Goal: Task Accomplishment & Management: Manage account settings

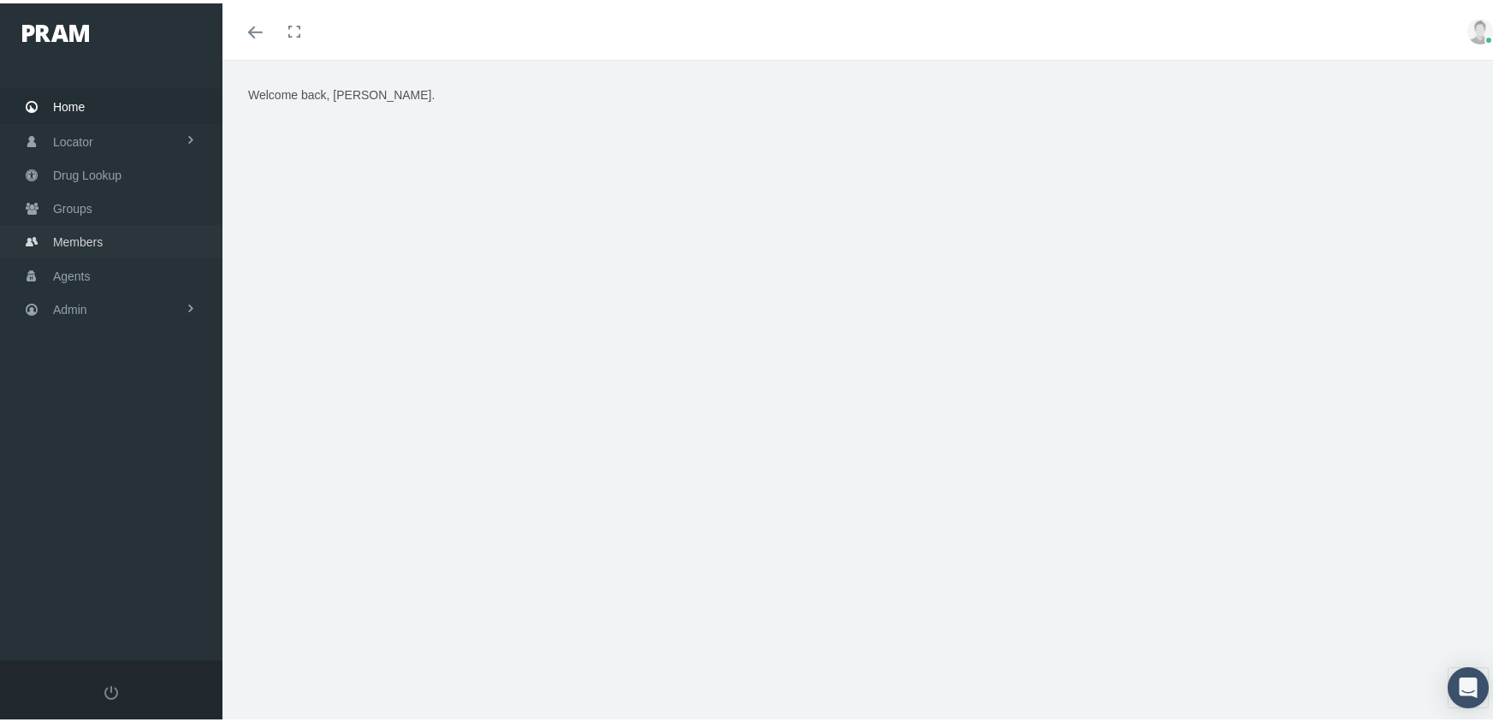
click at [69, 225] on span "Members" at bounding box center [78, 239] width 50 height 33
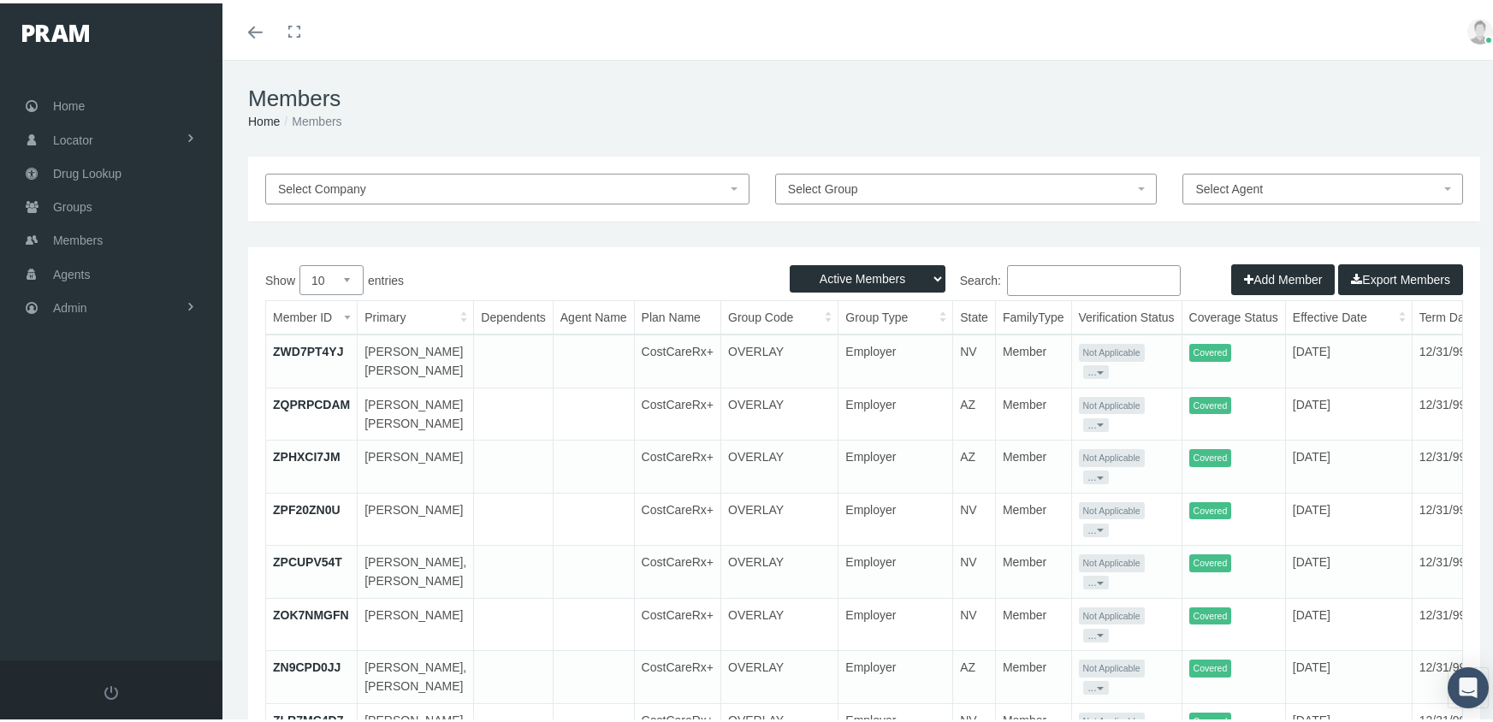
click at [852, 271] on select "Active Members Terminated Members Active & Terminated" at bounding box center [868, 275] width 156 height 27
select select "3"
click at [790, 262] on select "Active Members Terminated Members Active & Terminated" at bounding box center [868, 275] width 156 height 27
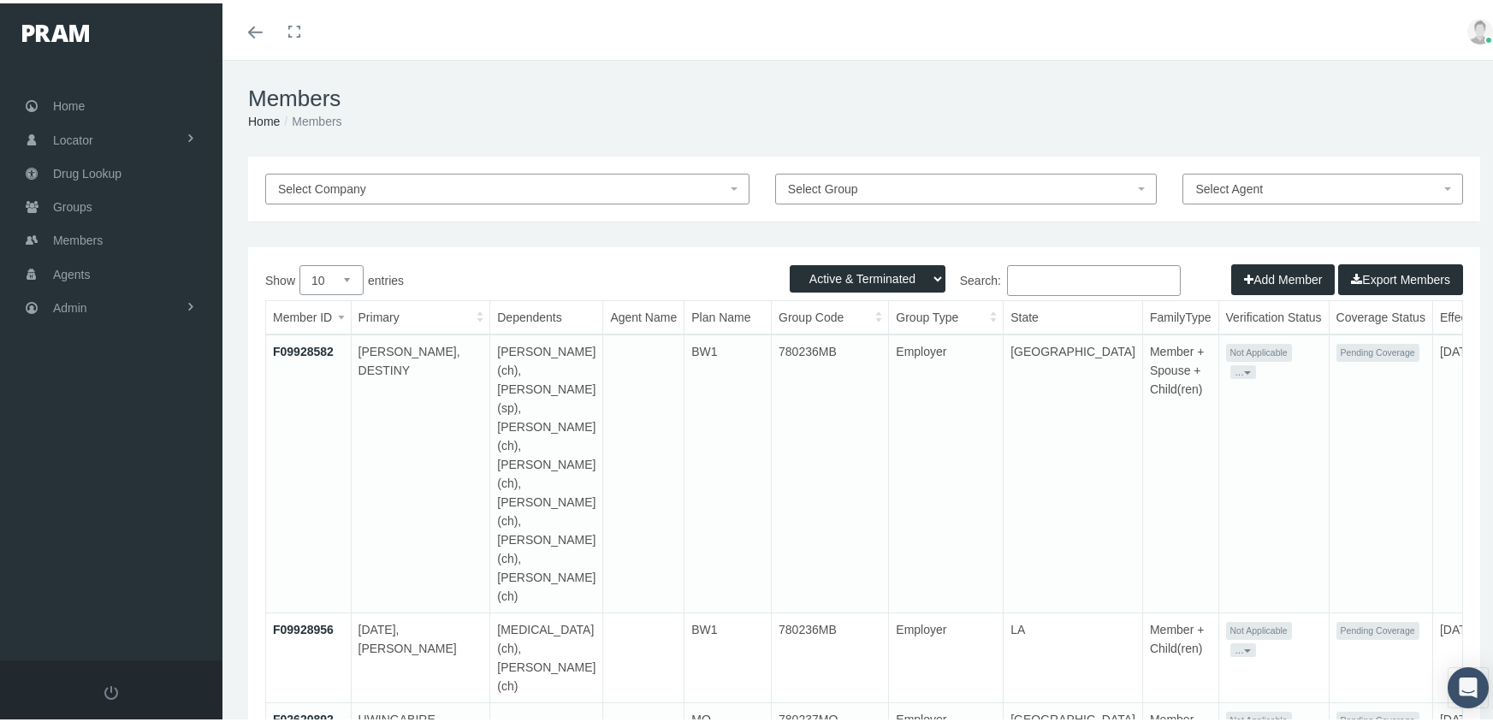
click at [1073, 277] on input "Search:" at bounding box center [1094, 277] width 174 height 31
paste input "F03010034"
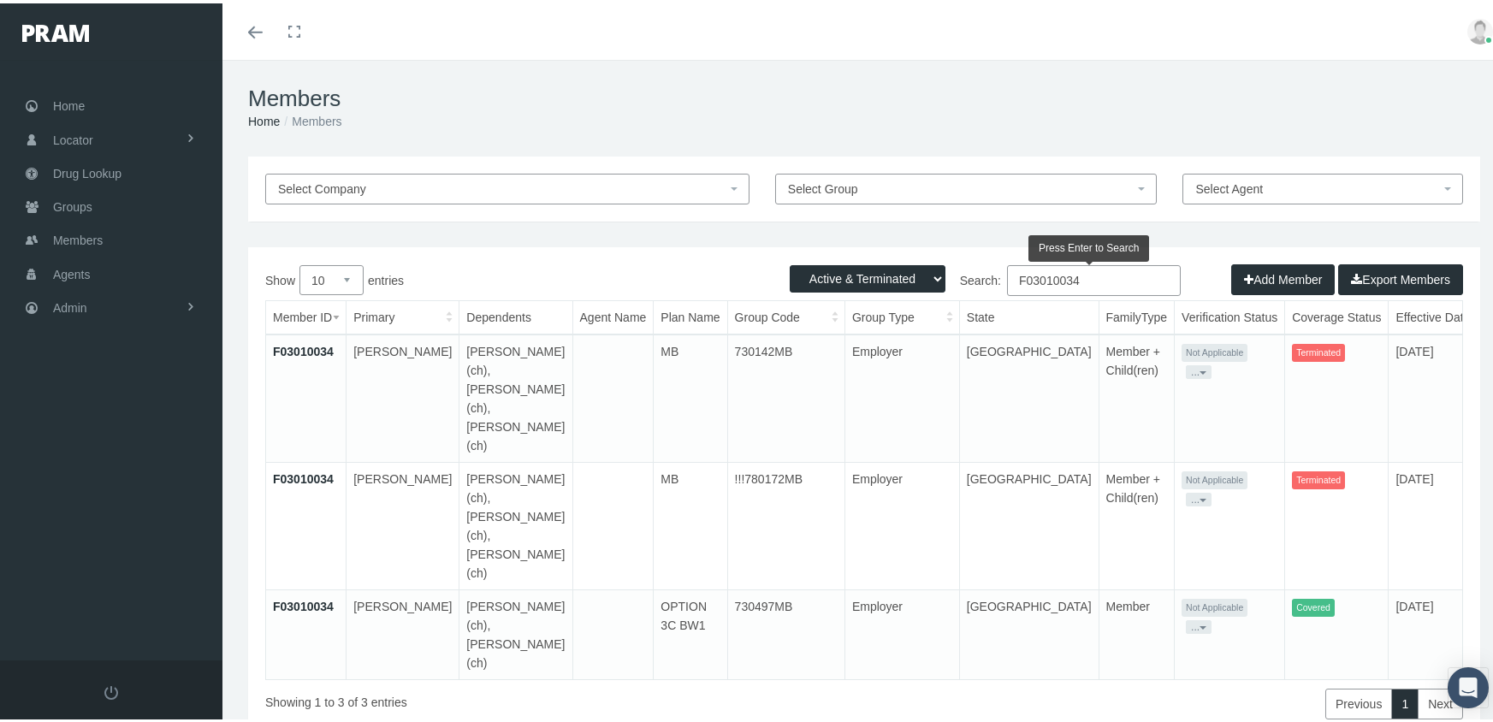
scroll to position [0, 41]
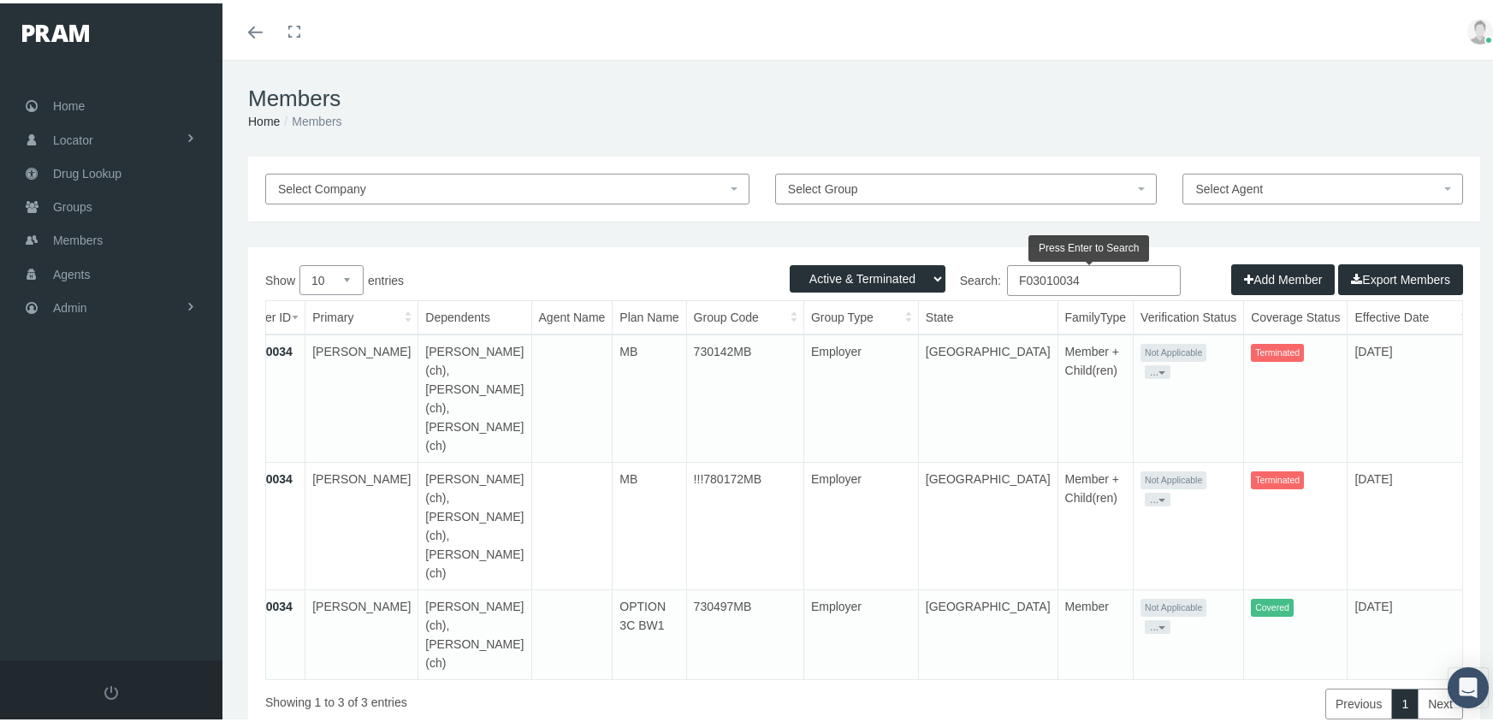
type input "F03010034"
click at [284, 596] on link "F03010034" at bounding box center [262, 603] width 61 height 14
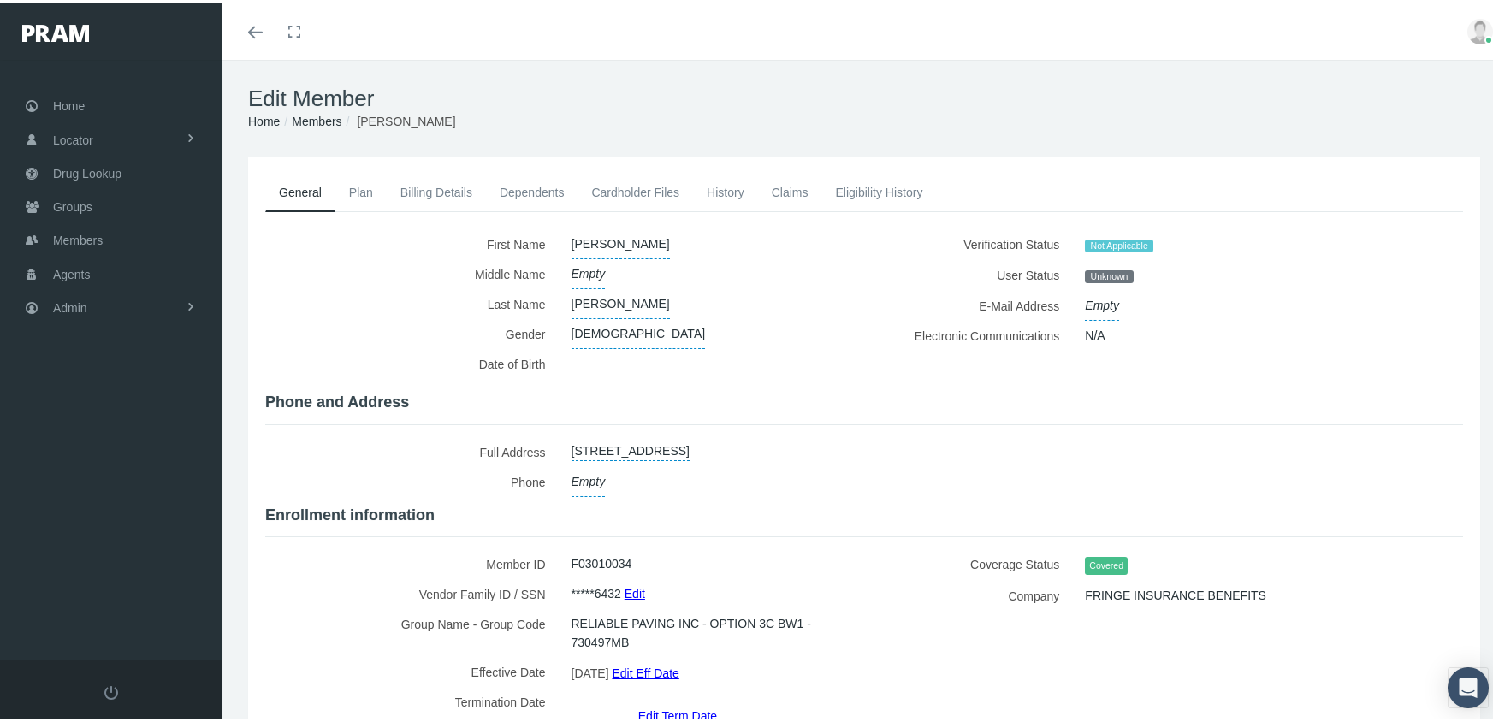
click at [541, 191] on link "Dependents" at bounding box center [532, 189] width 92 height 38
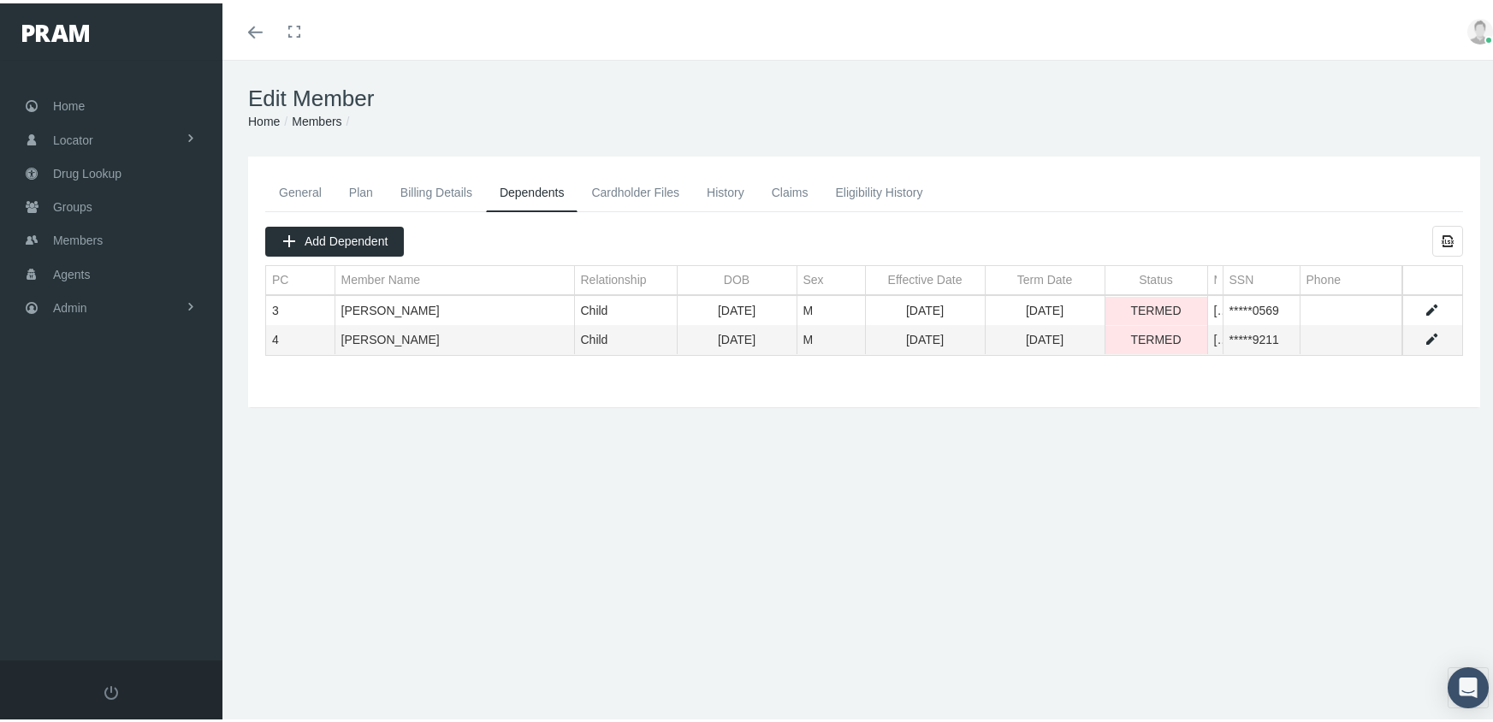
click at [288, 190] on link "General" at bounding box center [300, 189] width 70 height 38
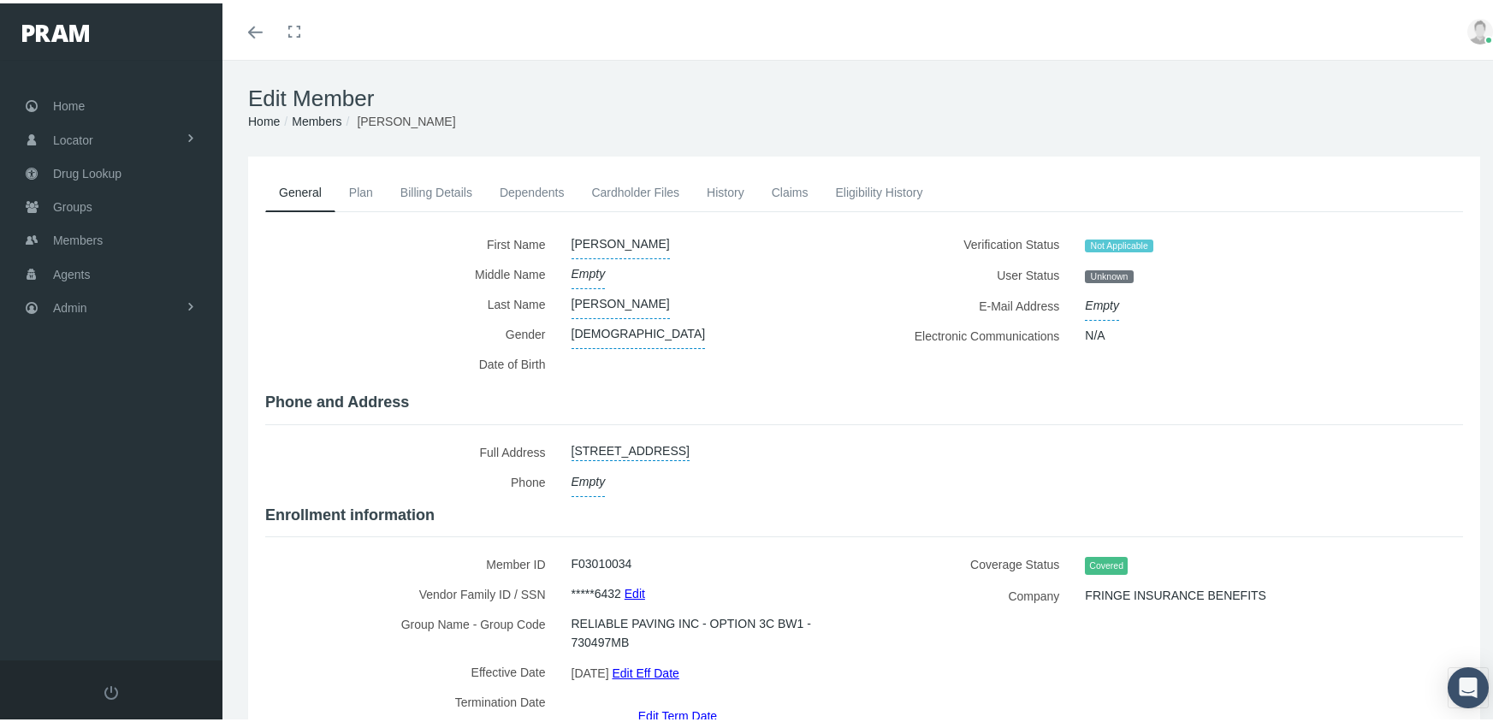
drag, startPoint x: 327, startPoint y: 114, endPoint x: 341, endPoint y: 108, distance: 15.7
click at [327, 114] on link "Members" at bounding box center [317, 118] width 50 height 14
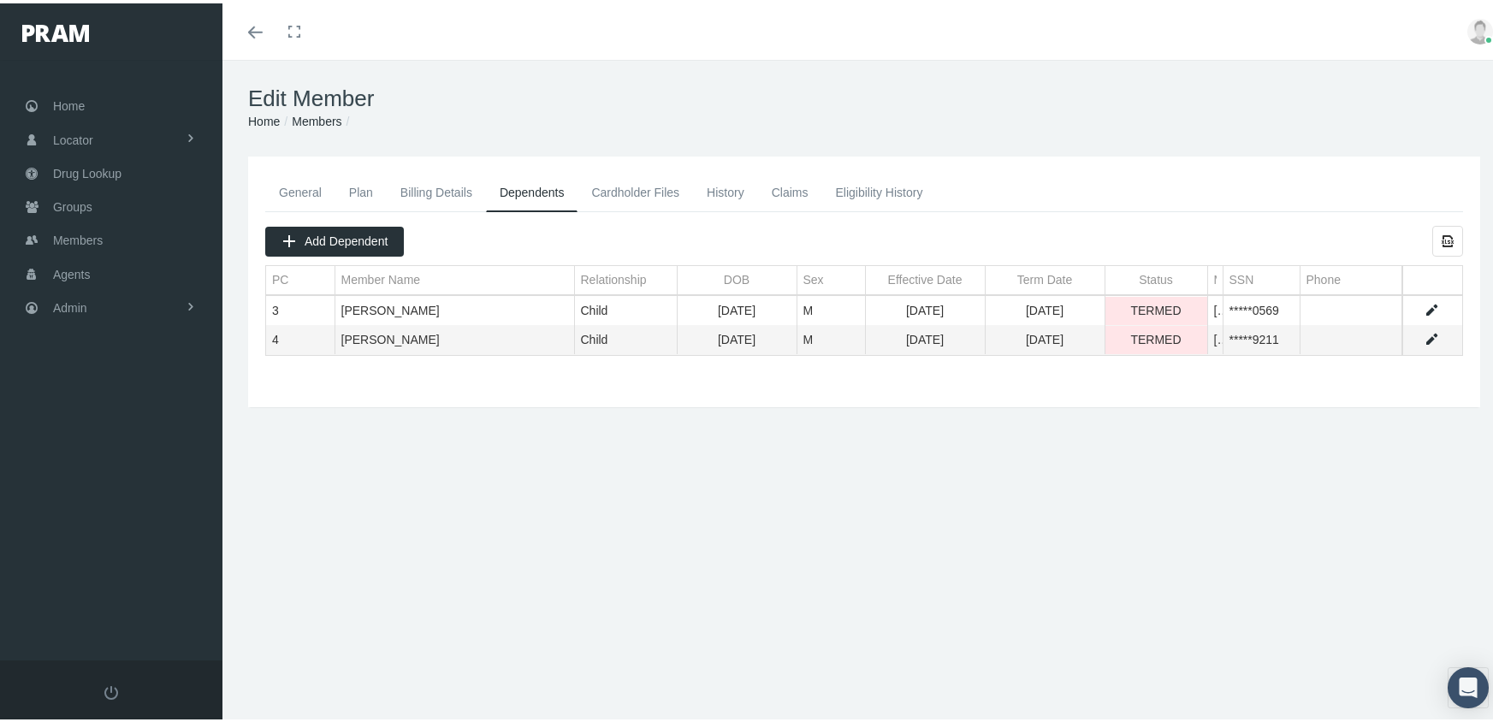
click at [303, 181] on link "General" at bounding box center [300, 189] width 70 height 38
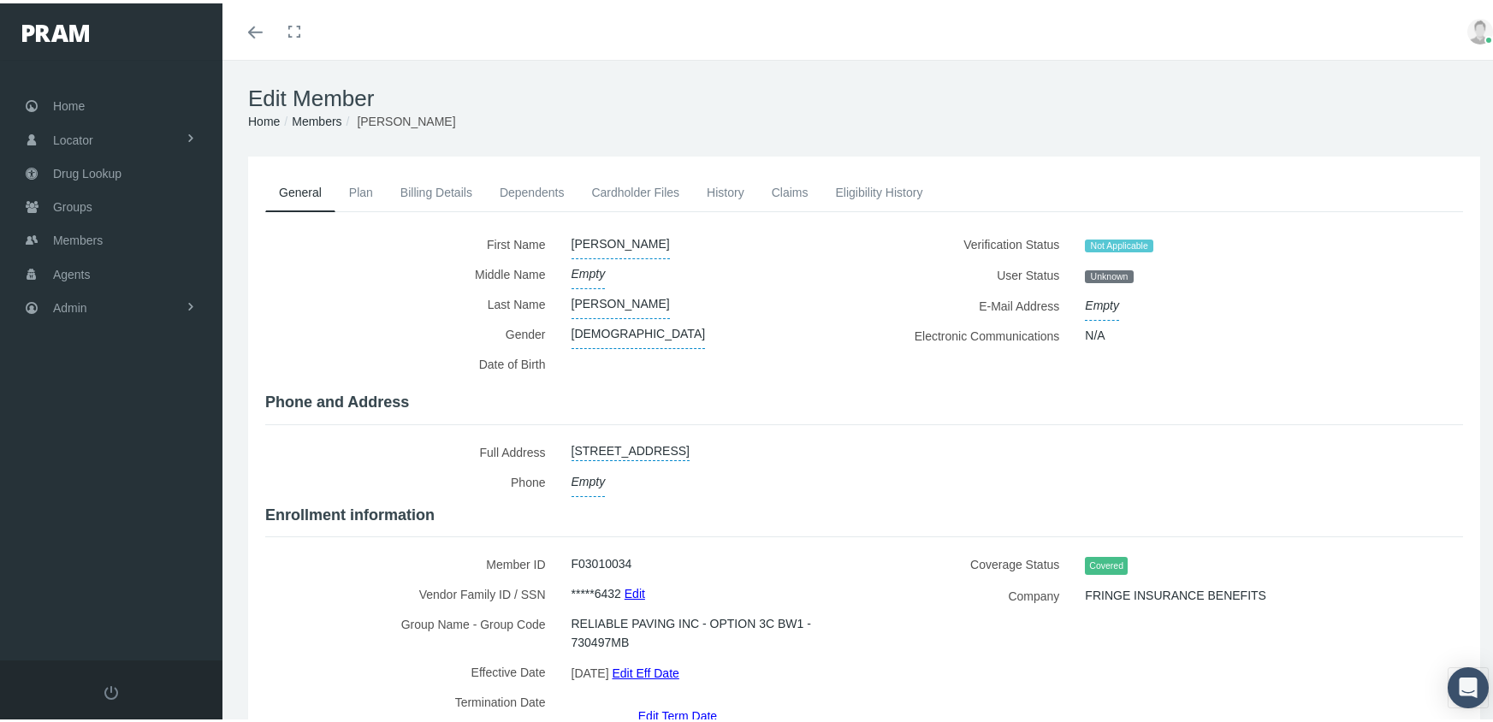
click at [320, 121] on link "Members" at bounding box center [317, 118] width 50 height 14
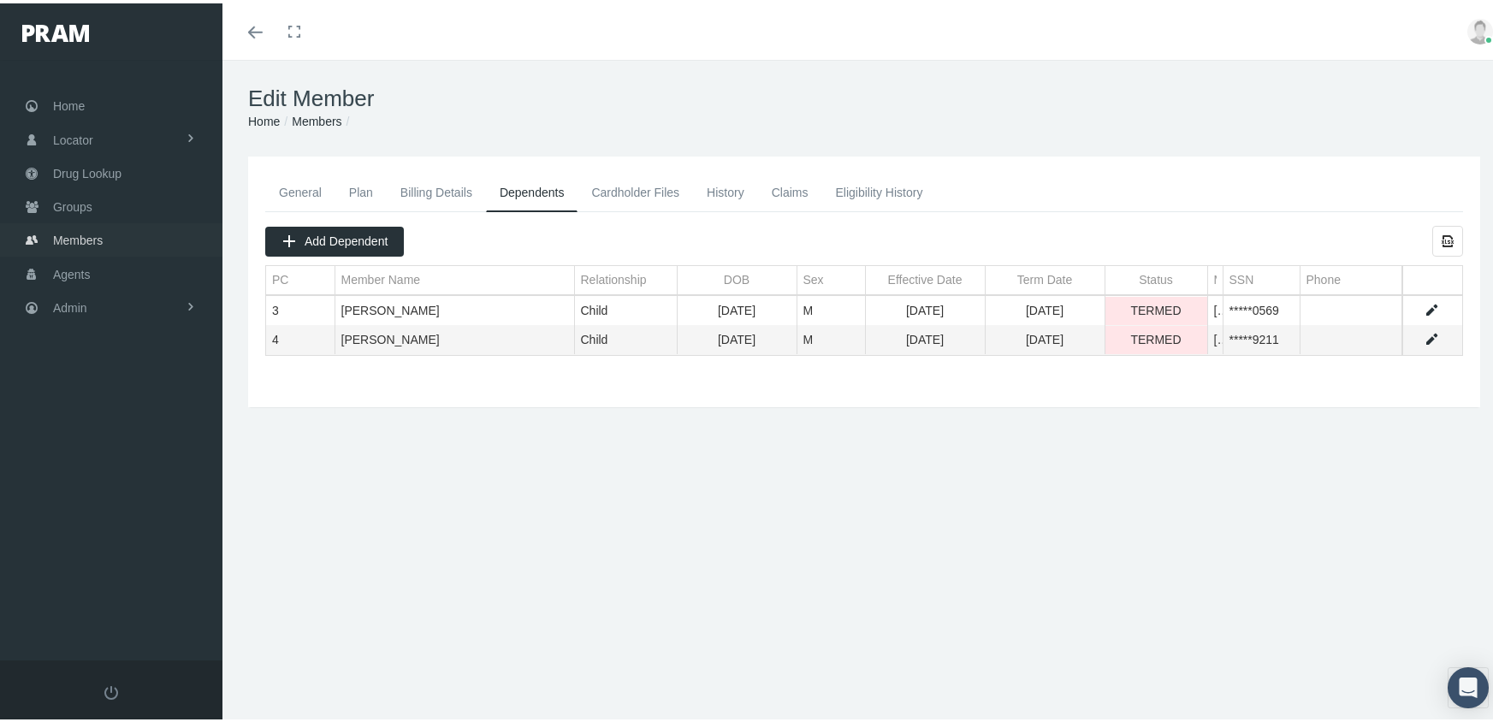
click at [103, 226] on span "Members" at bounding box center [78, 237] width 50 height 33
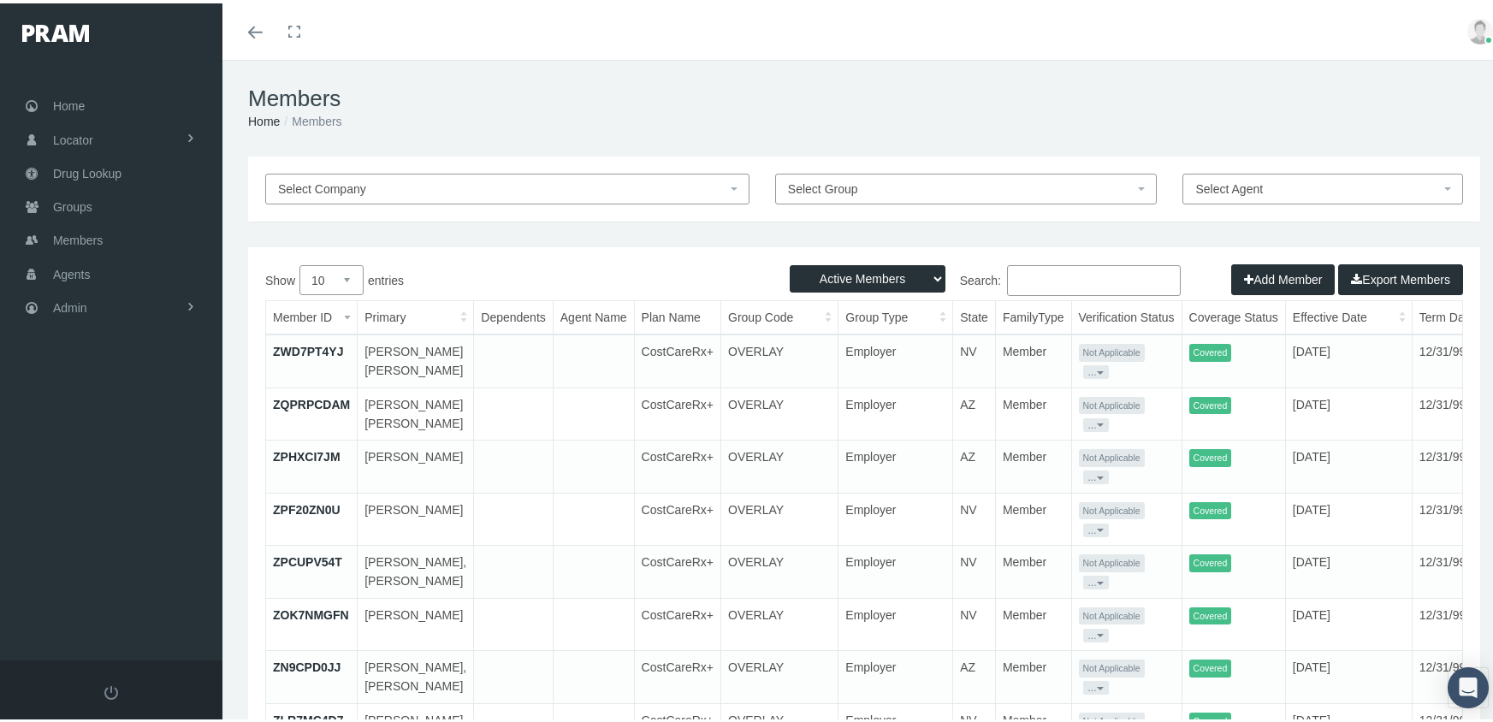
click at [857, 267] on select "Active Members Terminated Members Active & Terminated" at bounding box center [868, 275] width 156 height 27
select select "3"
click at [790, 262] on select "Active Members Terminated Members Active & Terminated" at bounding box center [868, 275] width 156 height 27
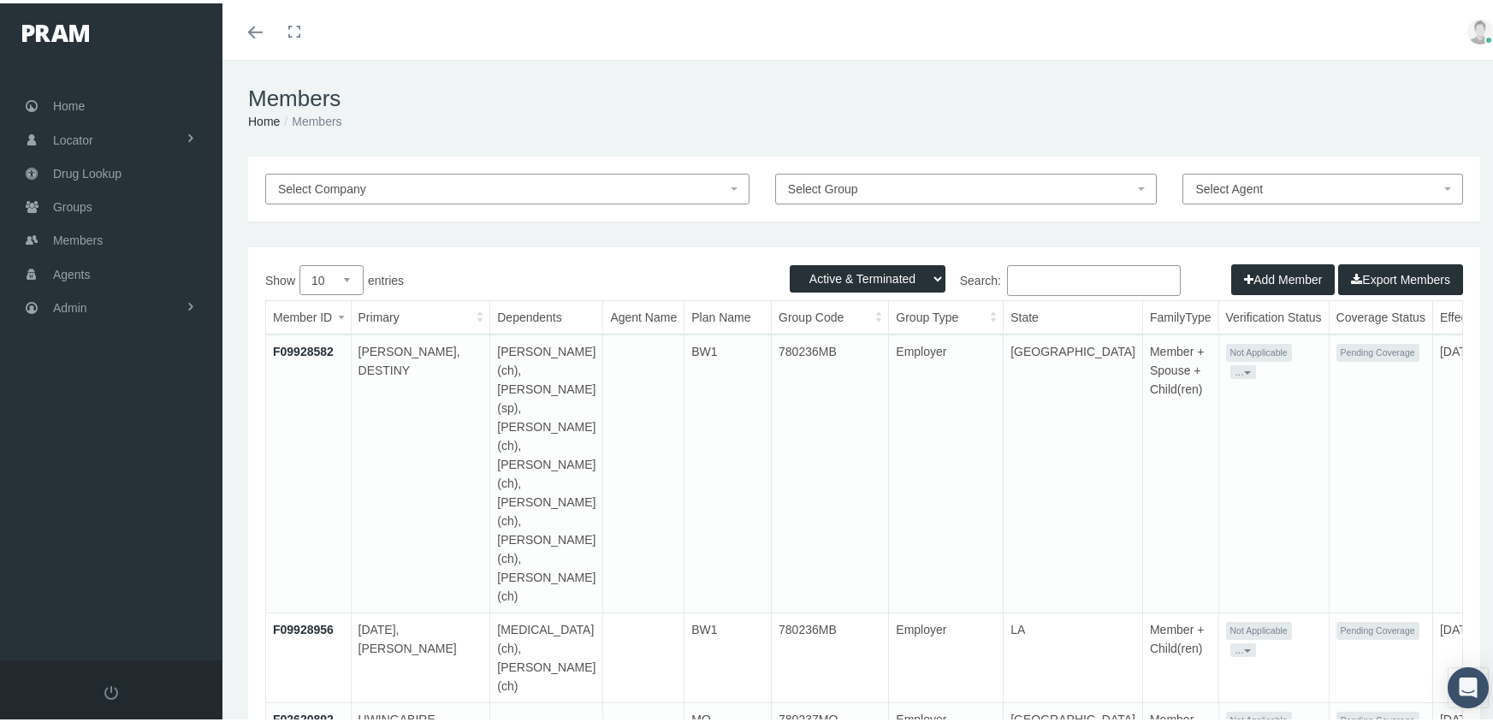
click at [1051, 277] on input "Search:" at bounding box center [1094, 277] width 174 height 31
paste input "F03010050"
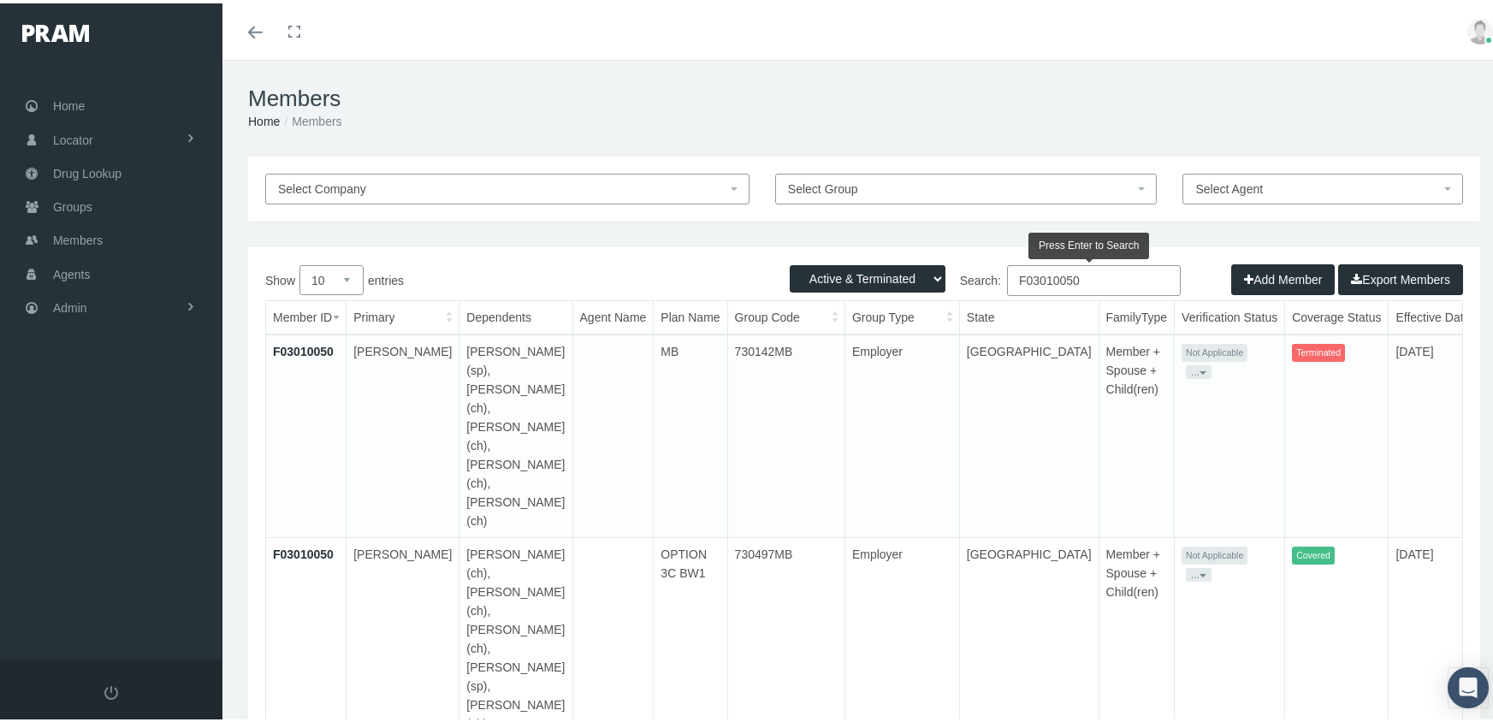
drag, startPoint x: 1100, startPoint y: 281, endPoint x: 892, endPoint y: 324, distance: 212.5
click at [892, 324] on div "Show 10 25 50 100 entries Search: F03010050 Member ID Primary Dependents Agent …" at bounding box center [864, 519] width 1198 height 515
paste input "21471"
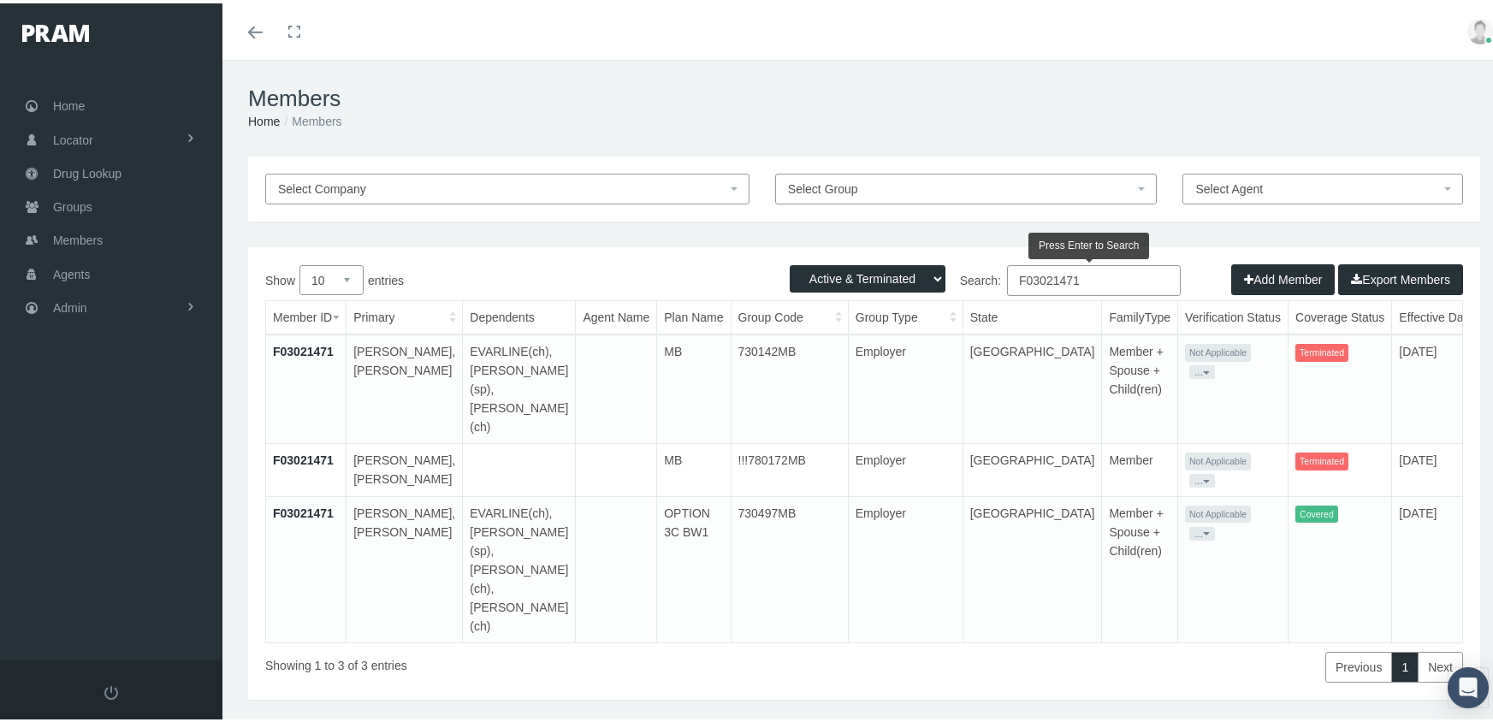
drag, startPoint x: 1098, startPoint y: 284, endPoint x: 913, endPoint y: 322, distance: 188.6
click at [913, 322] on div "Show 10 25 50 100 entries Search: F03021471 Member ID Primary Dependents Agent …" at bounding box center [864, 471] width 1198 height 418
paste input "5061295"
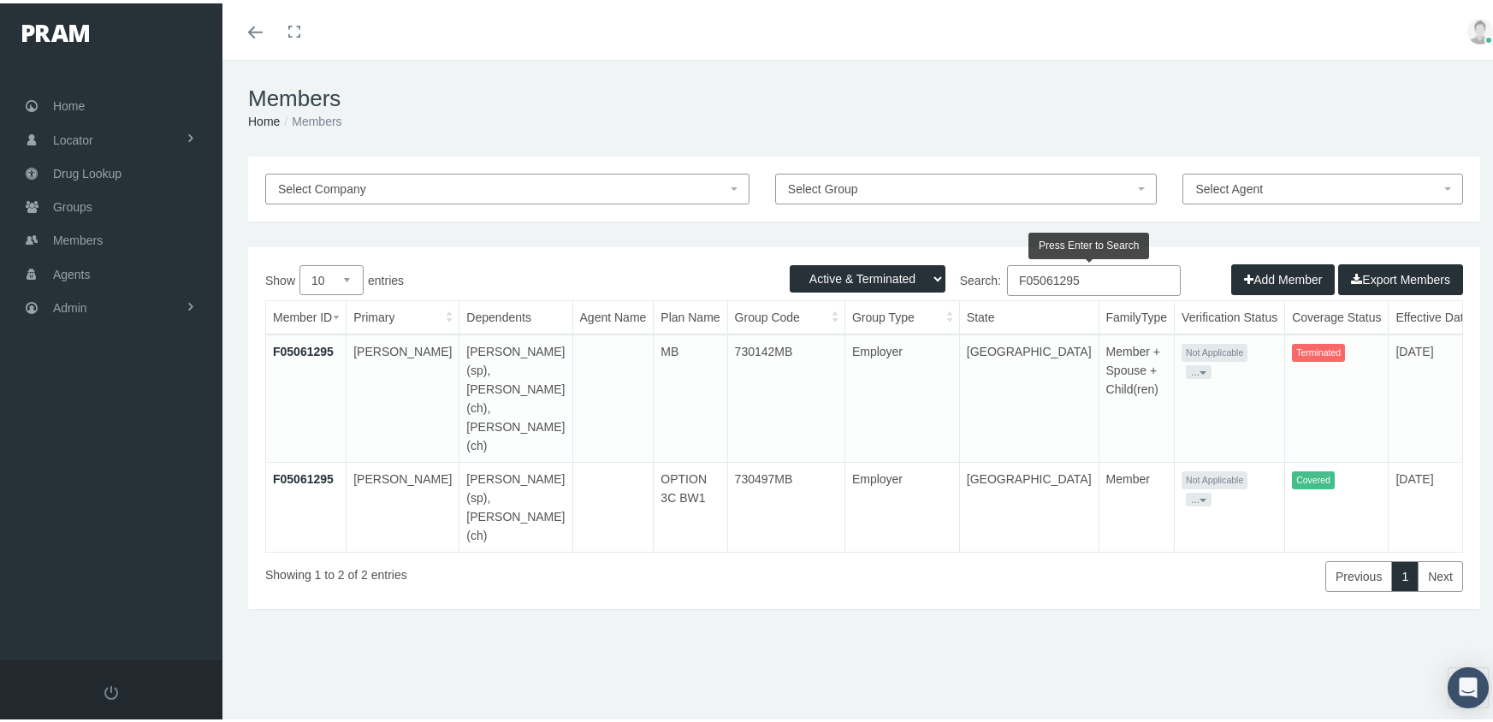
drag, startPoint x: 1121, startPoint y: 282, endPoint x: 952, endPoint y: 323, distance: 173.7
click at [952, 323] on div "Show 10 25 50 100 entries Search: F05061295 Member ID Primary Dependents Agent …" at bounding box center [864, 425] width 1198 height 327
paste input "8591298"
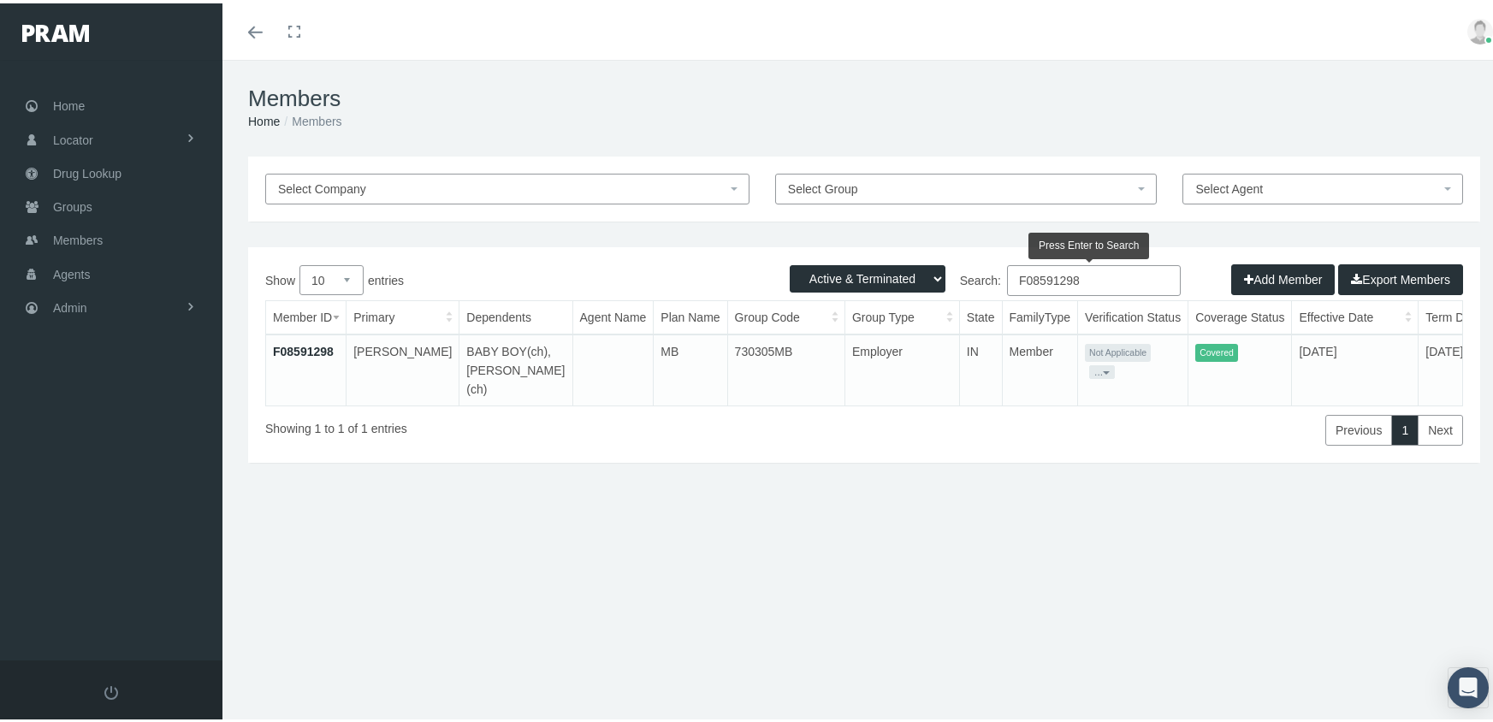
type input "F08591298"
click at [302, 348] on link "F08591298" at bounding box center [303, 348] width 61 height 14
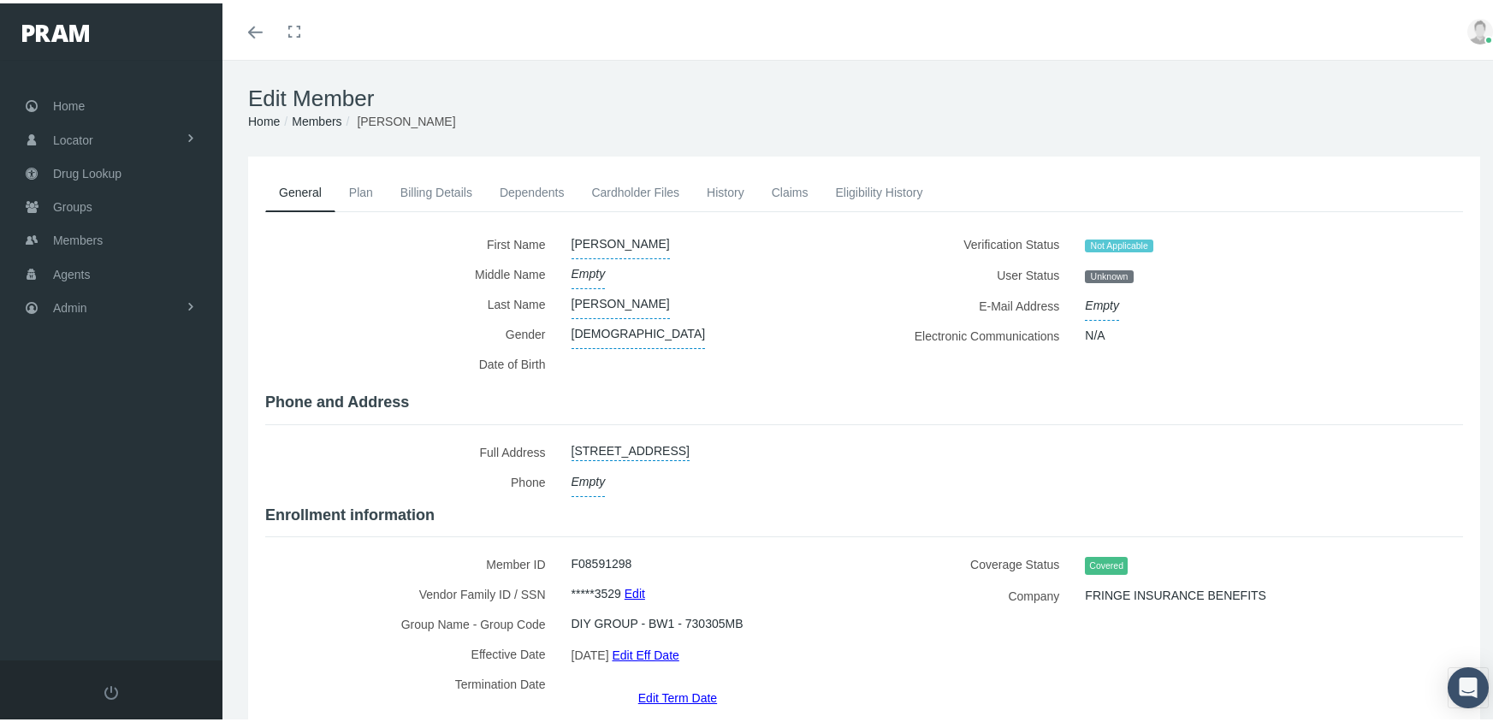
click at [537, 195] on link "Dependents" at bounding box center [532, 189] width 92 height 38
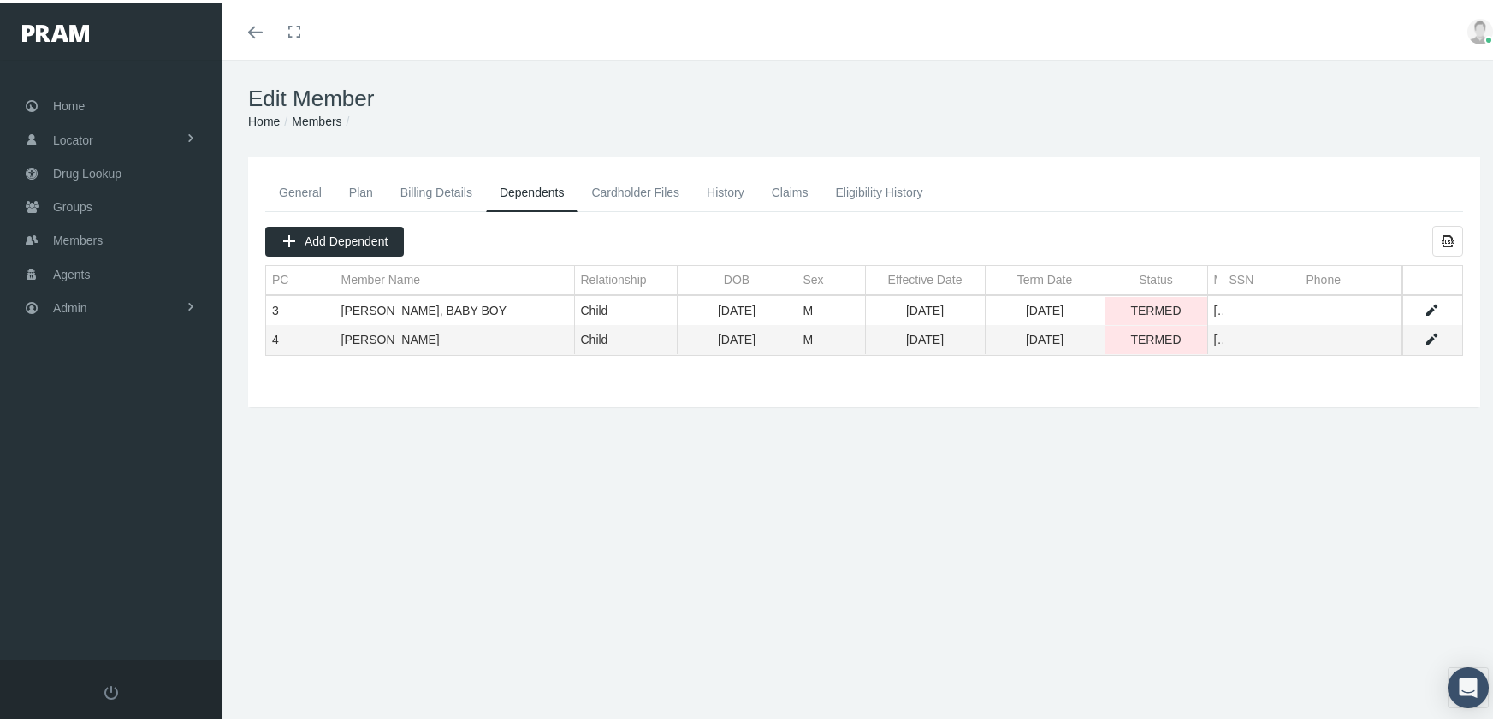
click at [1445, 297] on td "Data grid" at bounding box center [1433, 308] width 60 height 29
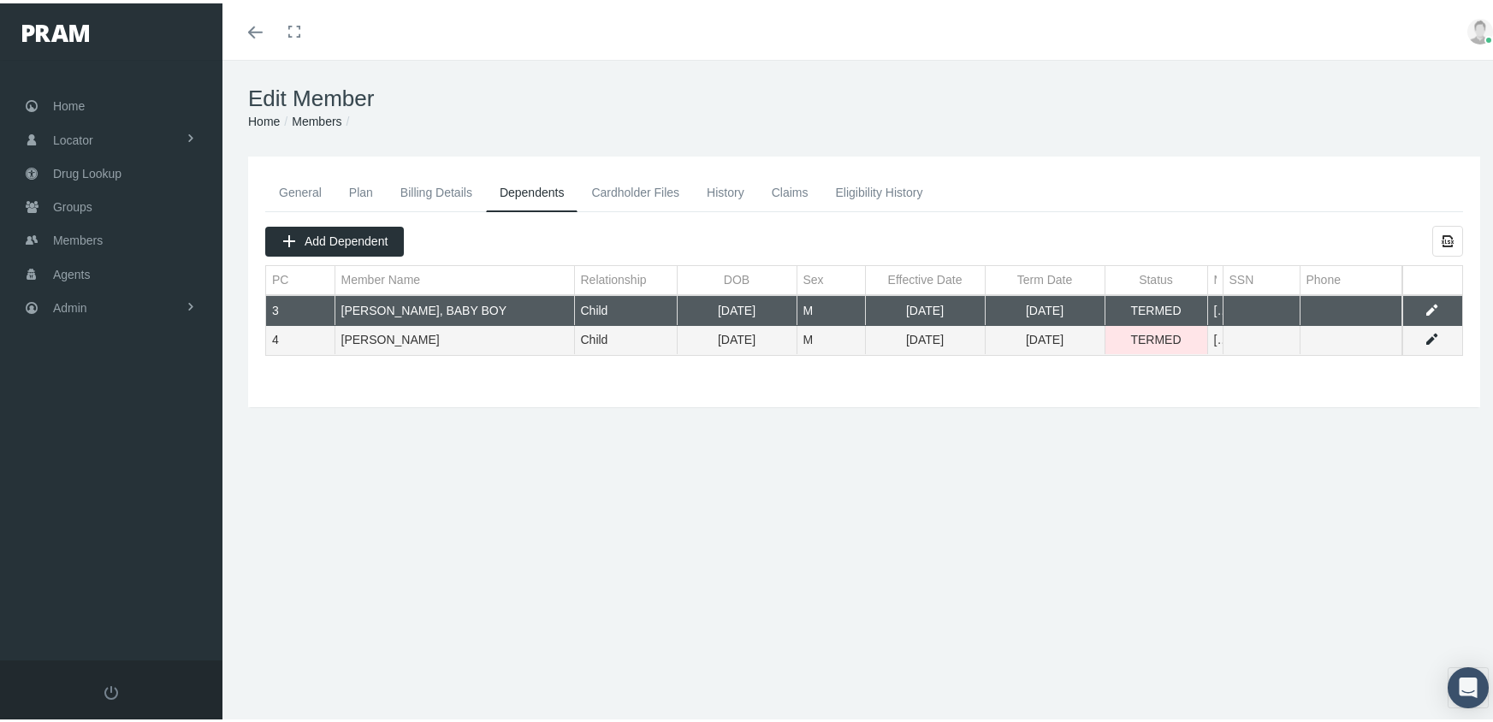
drag, startPoint x: 1185, startPoint y: 511, endPoint x: 1247, endPoint y: 466, distance: 76.5
click at [1186, 511] on div "General Plan Billing Details Dependents Cardholder Files History 3" at bounding box center [865, 367] width 1284 height 428
click at [1424, 300] on link "Data grid" at bounding box center [1431, 307] width 15 height 15
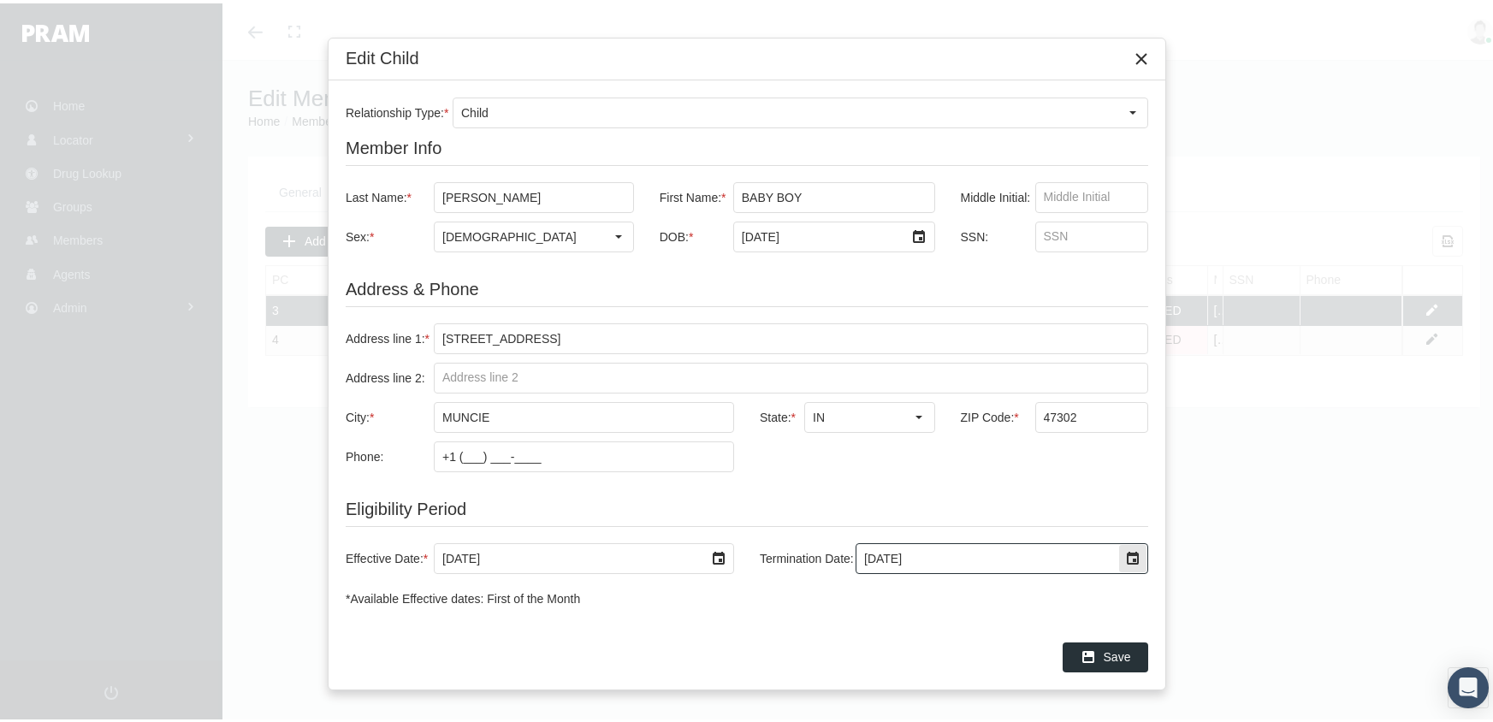
drag, startPoint x: 925, startPoint y: 551, endPoint x: 816, endPoint y: 563, distance: 110.2
click at [816, 563] on div "Termination Date: 8/6/2025" at bounding box center [947, 555] width 401 height 31
type input "7/11/2025"
click at [1096, 657] on icon "Save" at bounding box center [1088, 653] width 15 height 15
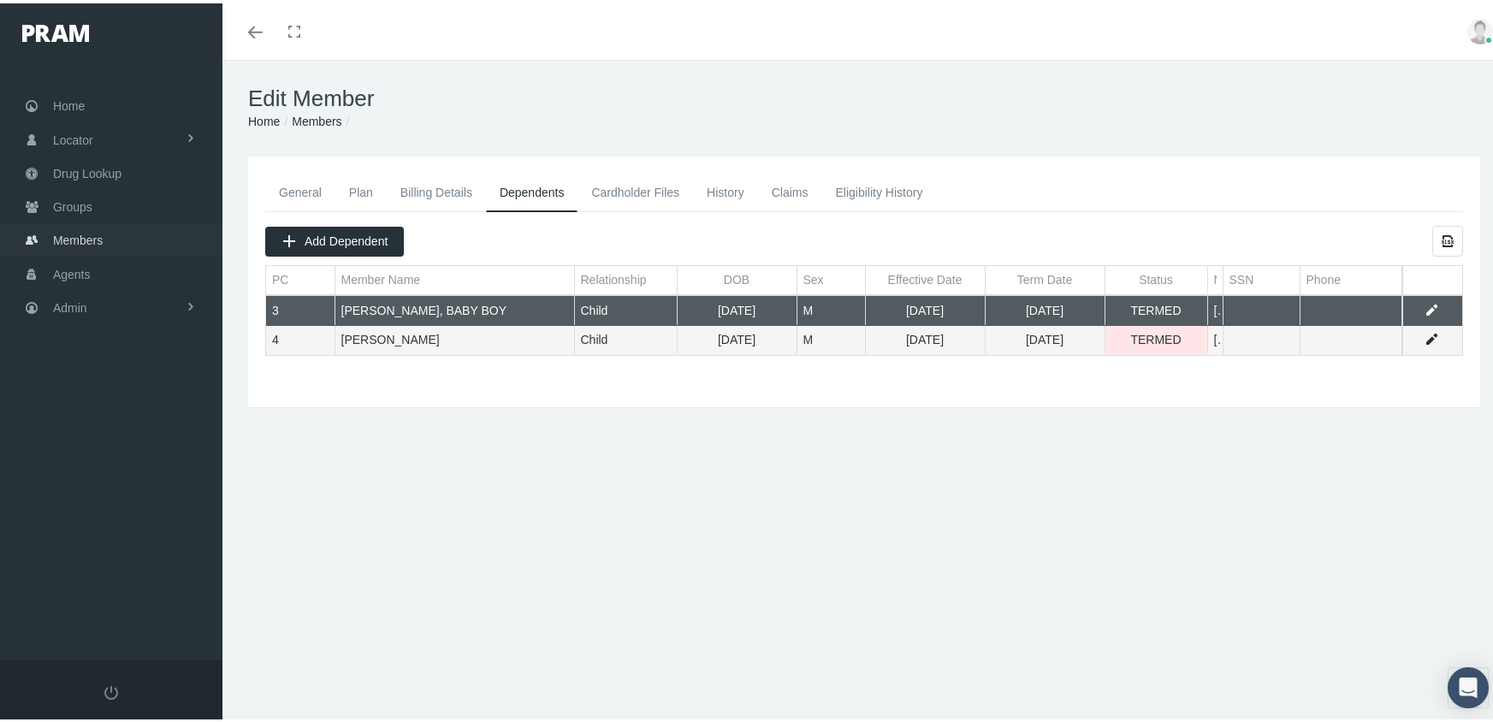
drag, startPoint x: 103, startPoint y: 224, endPoint x: 136, endPoint y: 216, distance: 34.5
click at [103, 224] on span "Members" at bounding box center [78, 237] width 50 height 33
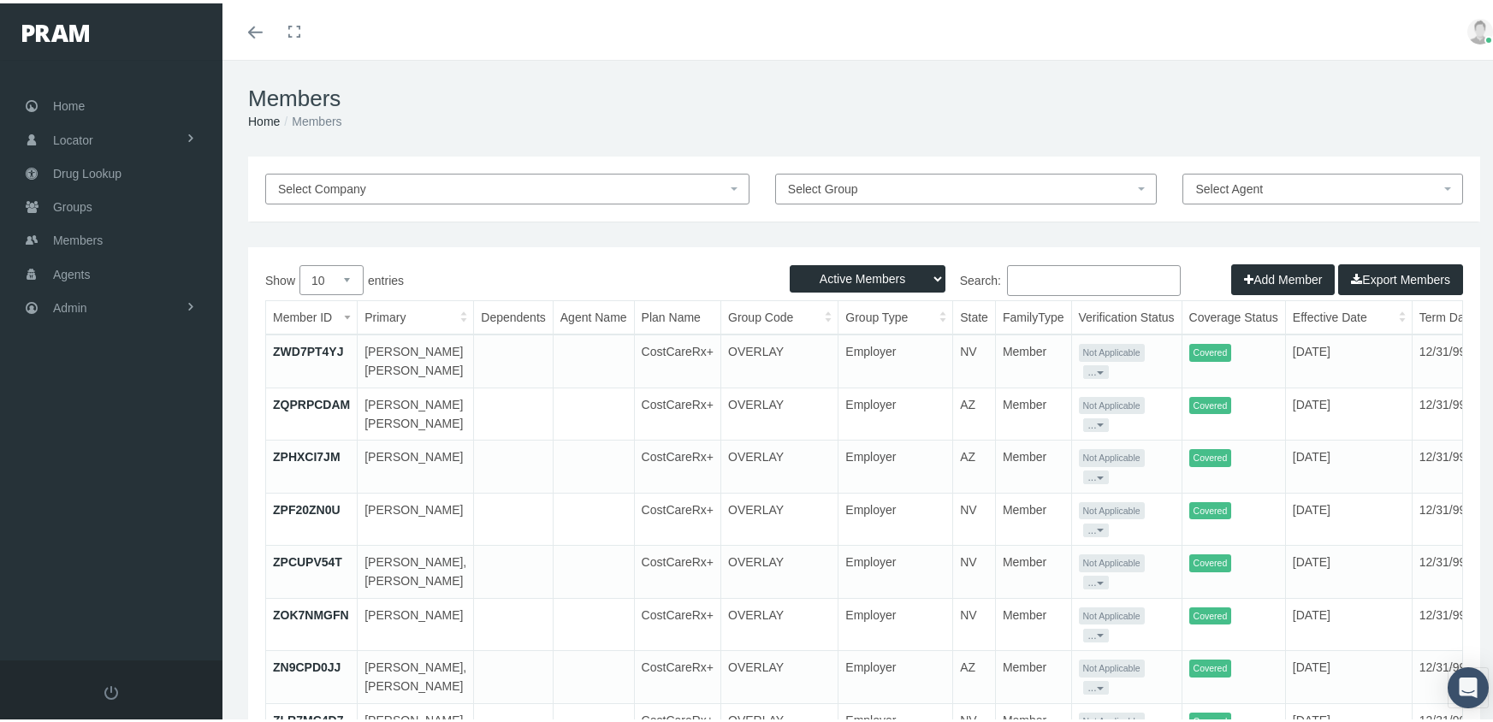
drag, startPoint x: 853, startPoint y: 275, endPoint x: 852, endPoint y: 283, distance: 8.6
click at [853, 275] on select "Active Members Terminated Members Active & Terminated" at bounding box center [868, 275] width 156 height 27
select select "3"
click at [790, 262] on select "Active Members Terminated Members Active & Terminated" at bounding box center [868, 275] width 156 height 27
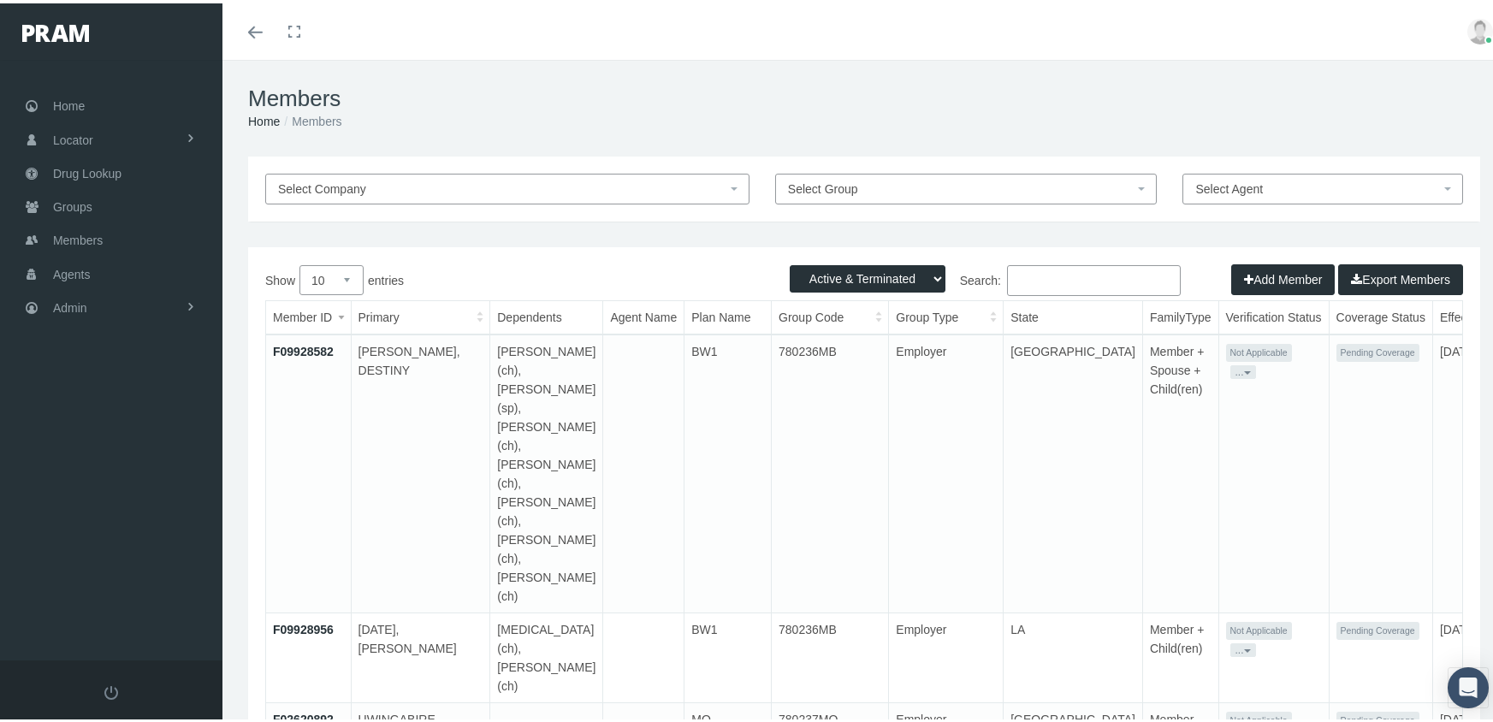
click at [1057, 277] on input "Search:" at bounding box center [1094, 277] width 174 height 31
paste input "F08592294"
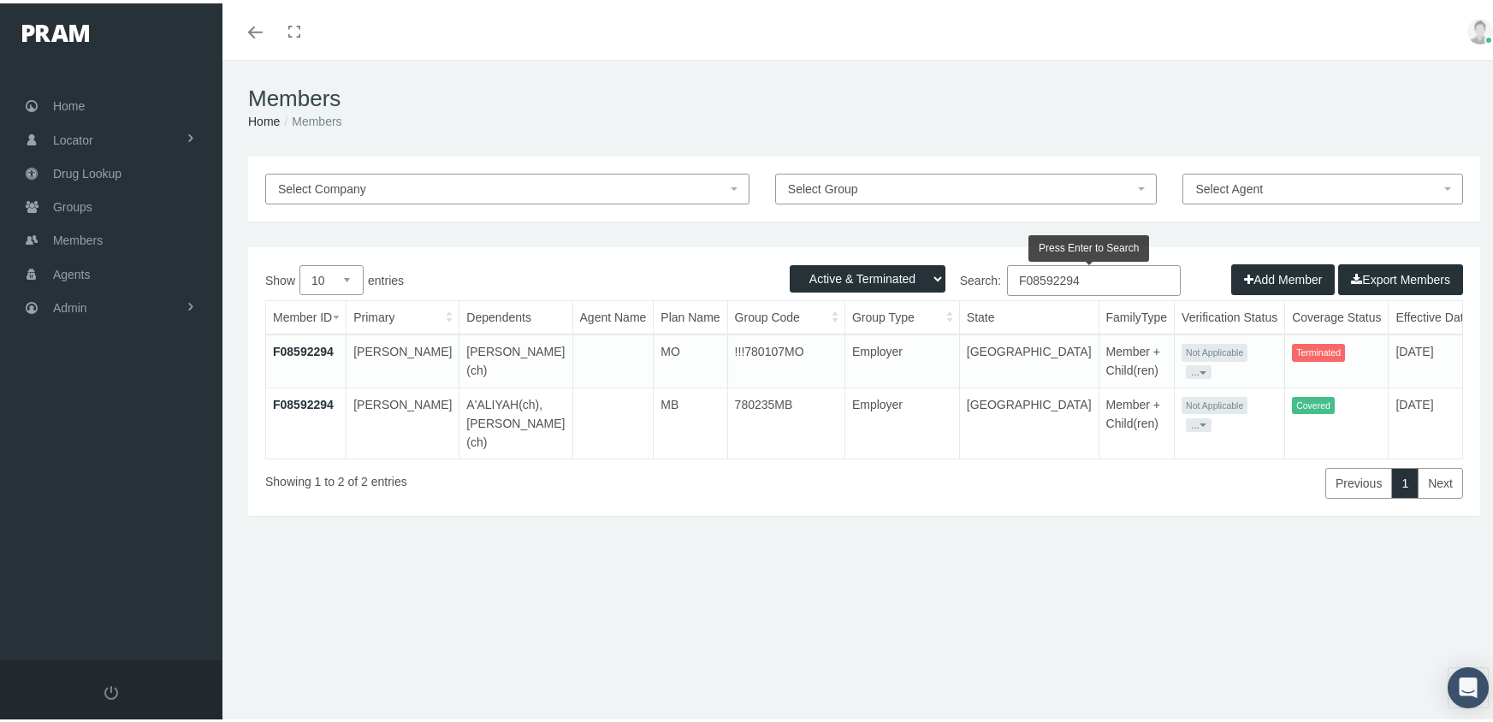
type input "F08592294"
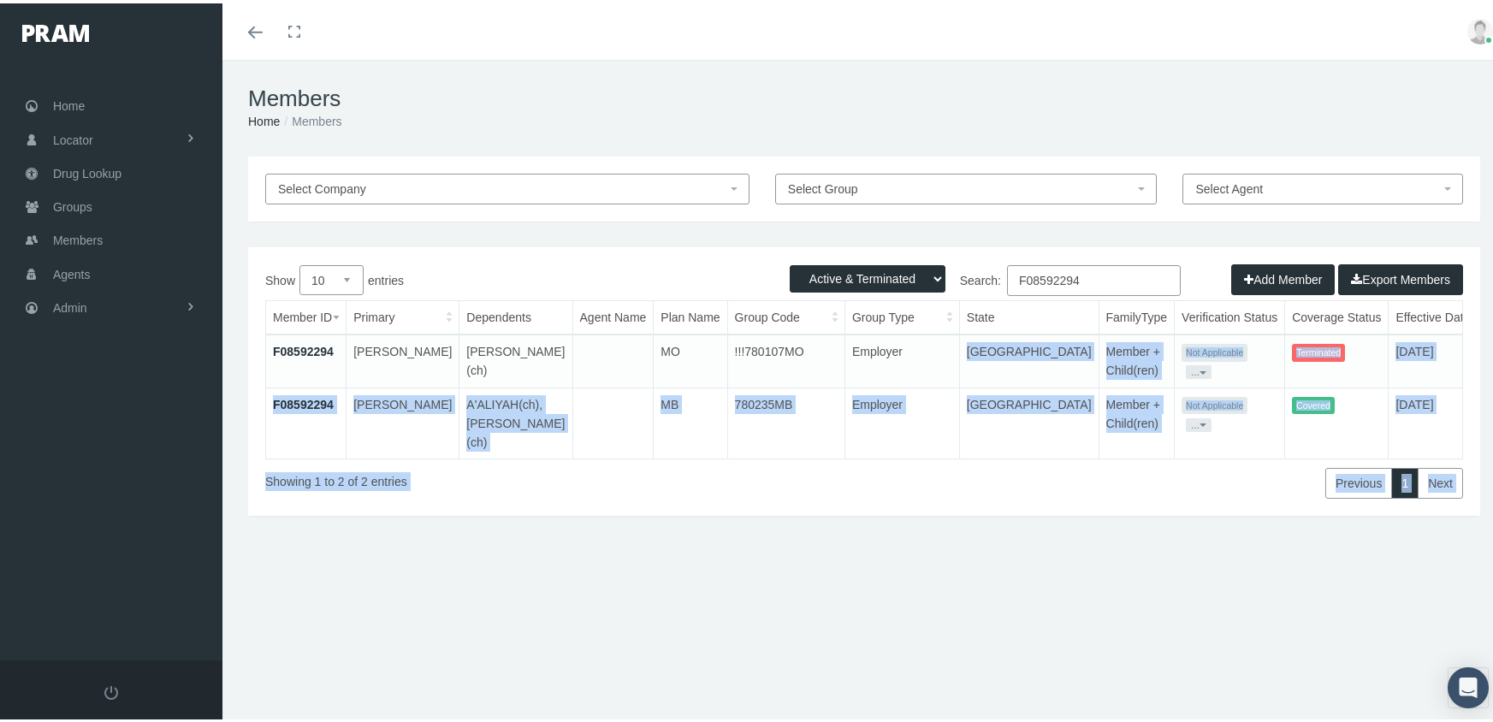
drag, startPoint x: 942, startPoint y: 325, endPoint x: 874, endPoint y: 340, distance: 70.0
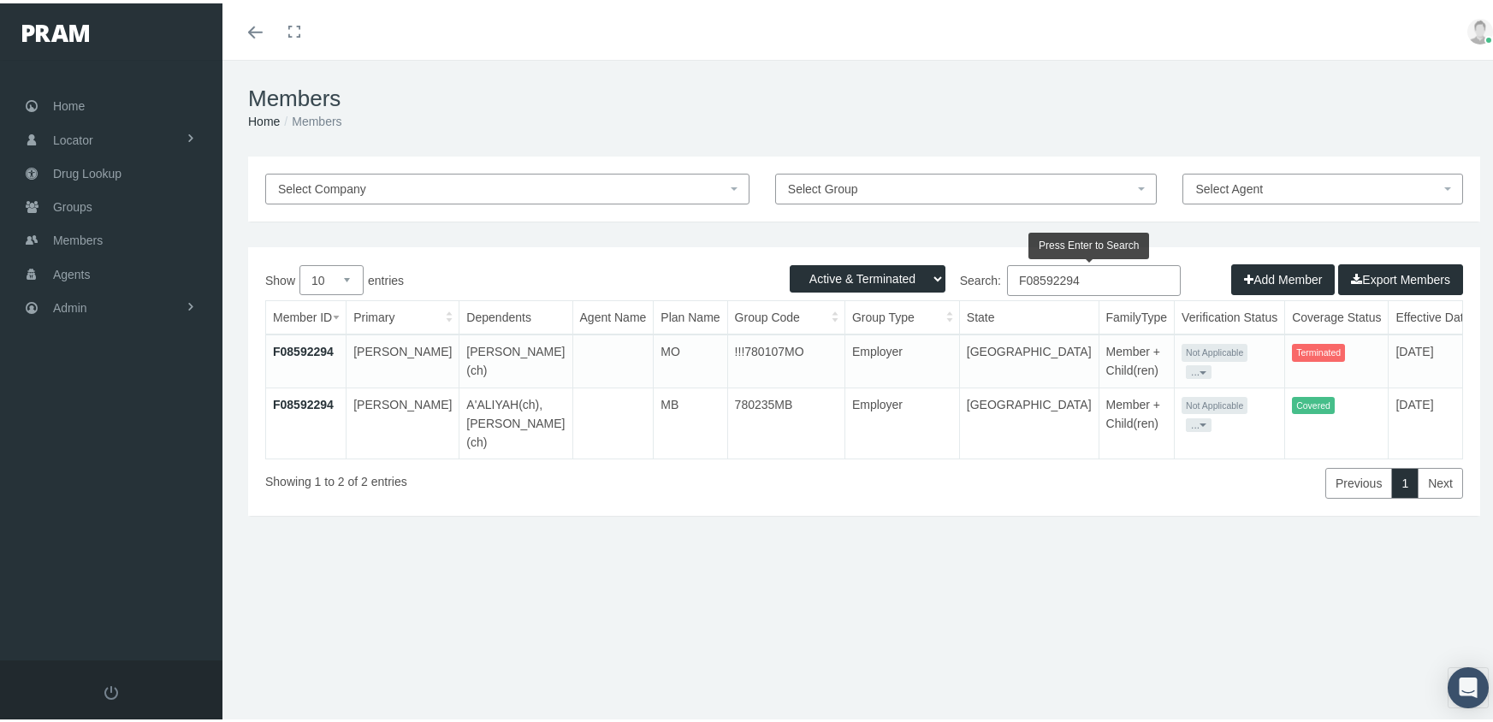
drag, startPoint x: 1120, startPoint y: 266, endPoint x: 998, endPoint y: 308, distance: 129.4
click at [998, 308] on div "Show 10 25 50 100 entries Search: F08592294 Member ID Primary Dependents Agent …" at bounding box center [864, 379] width 1198 height 234
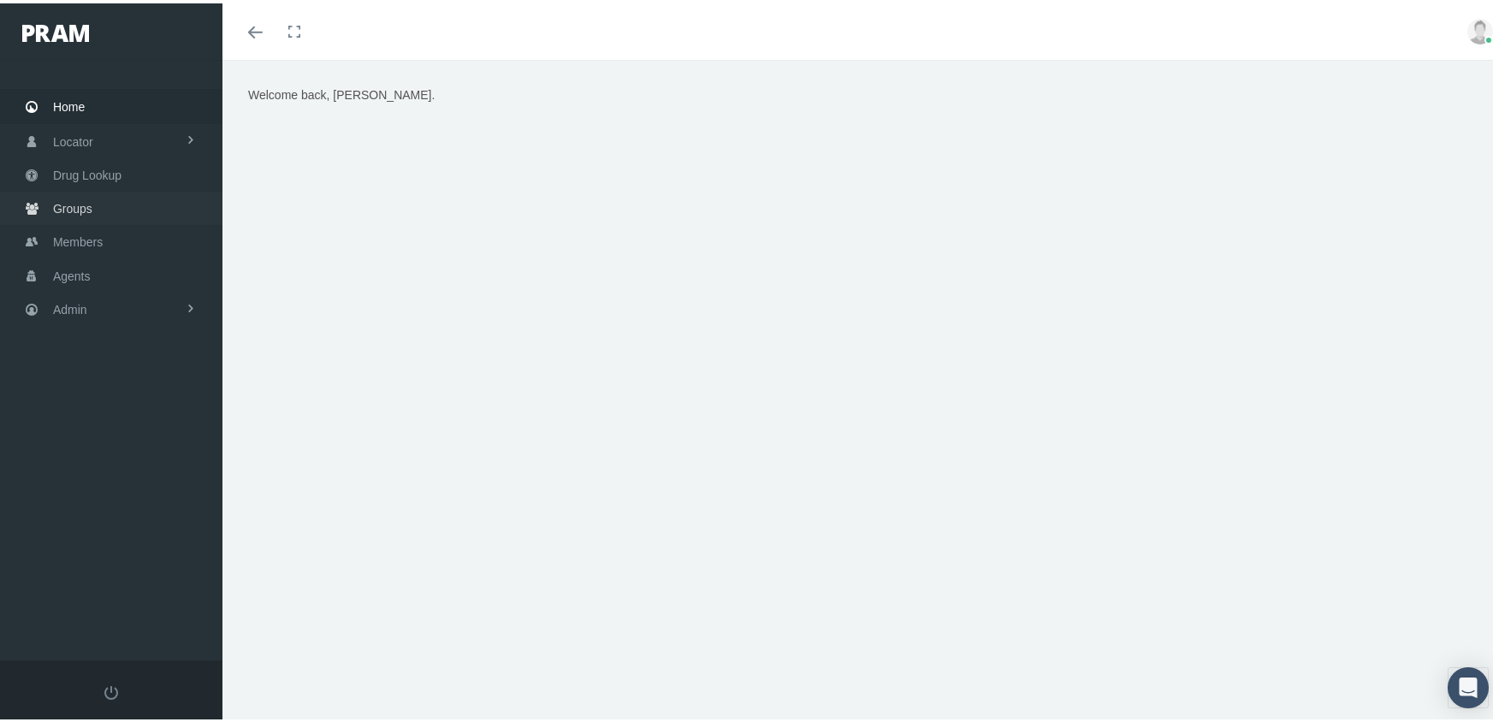
click at [44, 191] on link "Groups" at bounding box center [111, 204] width 223 height 33
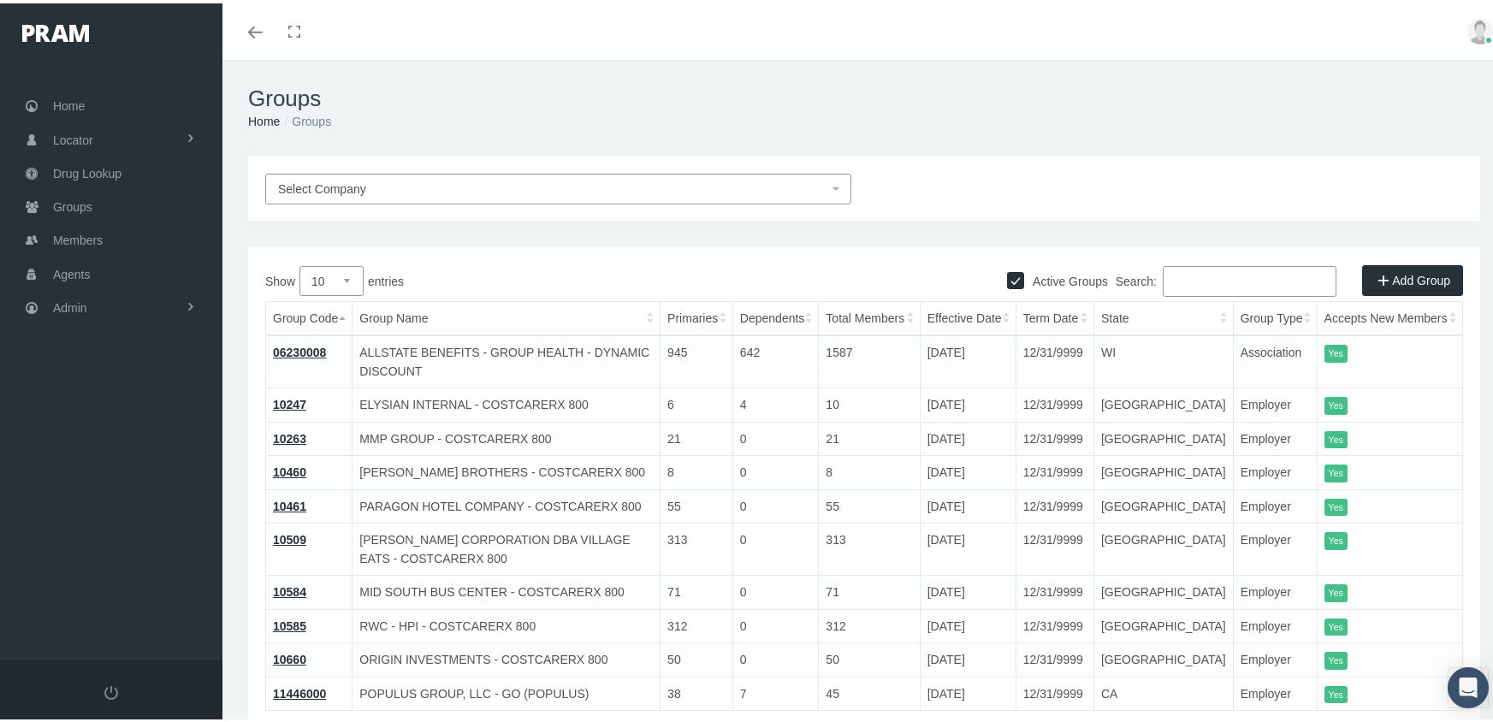
click at [1195, 271] on input "Search:" at bounding box center [1250, 278] width 174 height 31
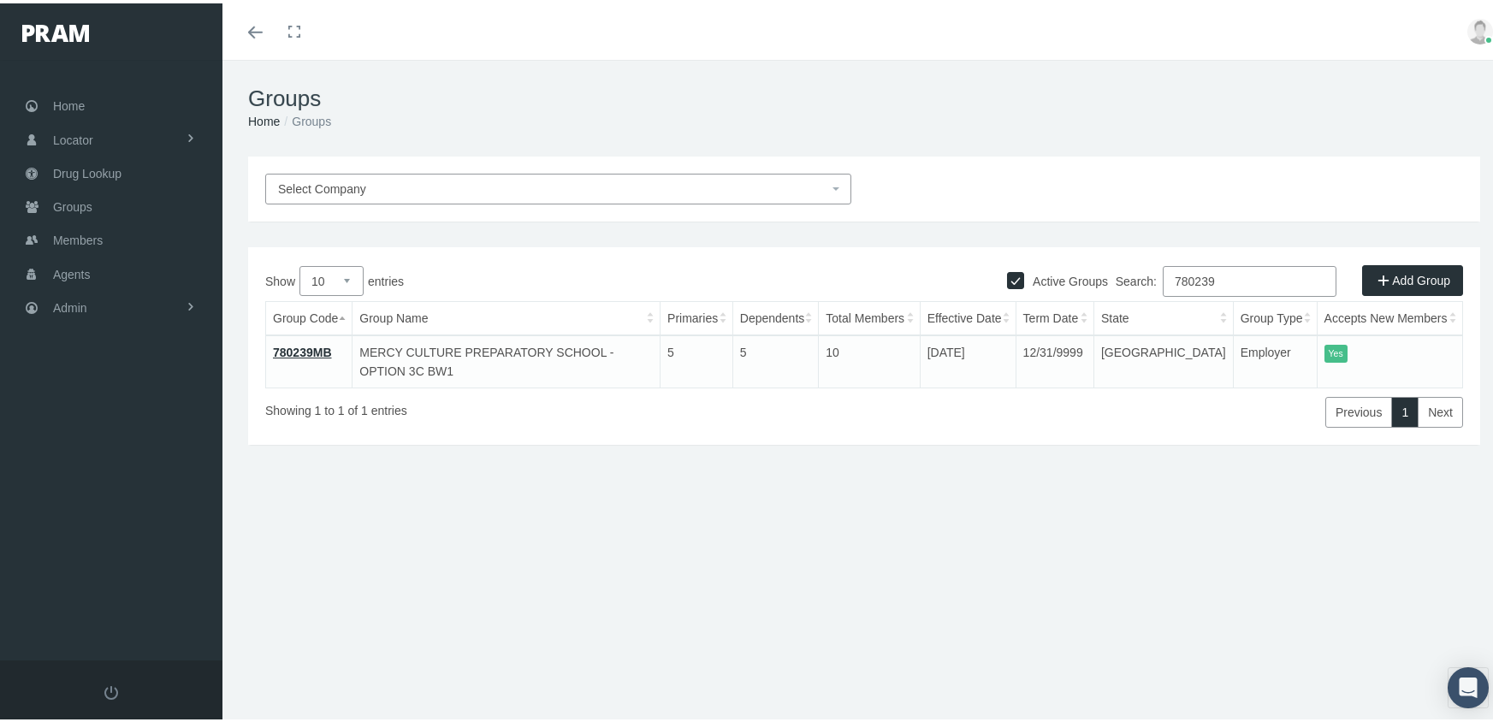
drag, startPoint x: 1191, startPoint y: 269, endPoint x: 1080, endPoint y: 253, distance: 112.3
click at [1080, 253] on div "Active Groups Add Group Show 10 25 50 100 entries Search: 780239 Group Code Gro…" at bounding box center [864, 343] width 1232 height 198
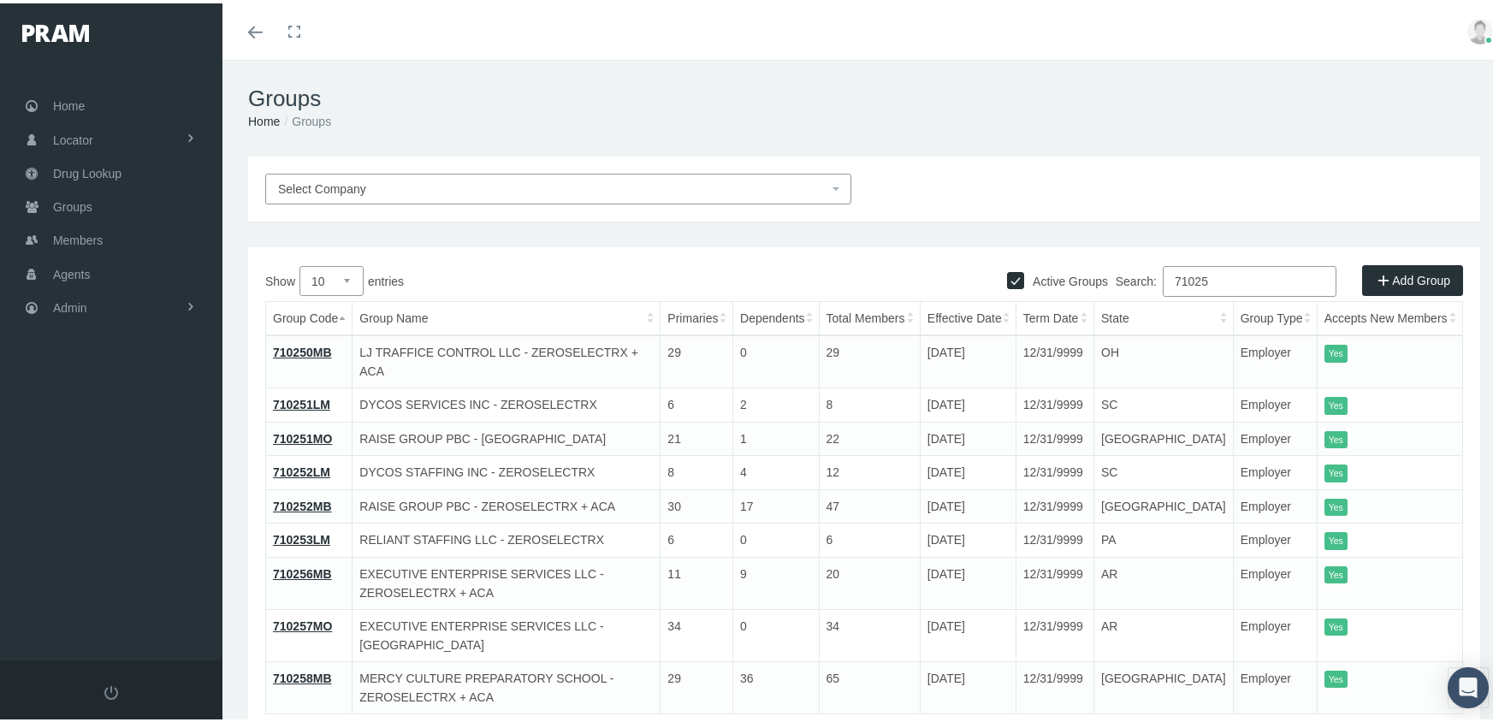
type input "710258"
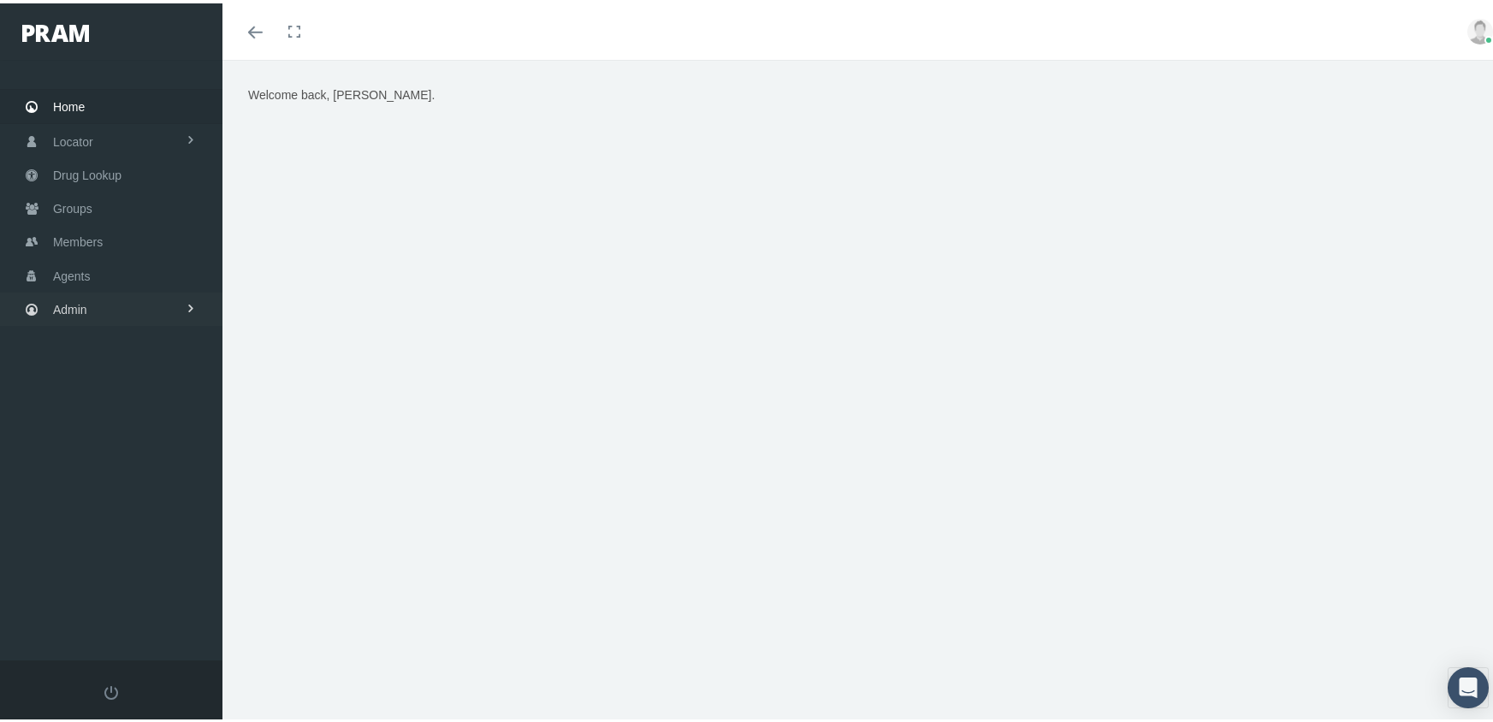
click at [67, 296] on span "Admin" at bounding box center [70, 306] width 34 height 33
click at [128, 580] on span "Eligibility File Uploads" at bounding box center [128, 594] width 116 height 29
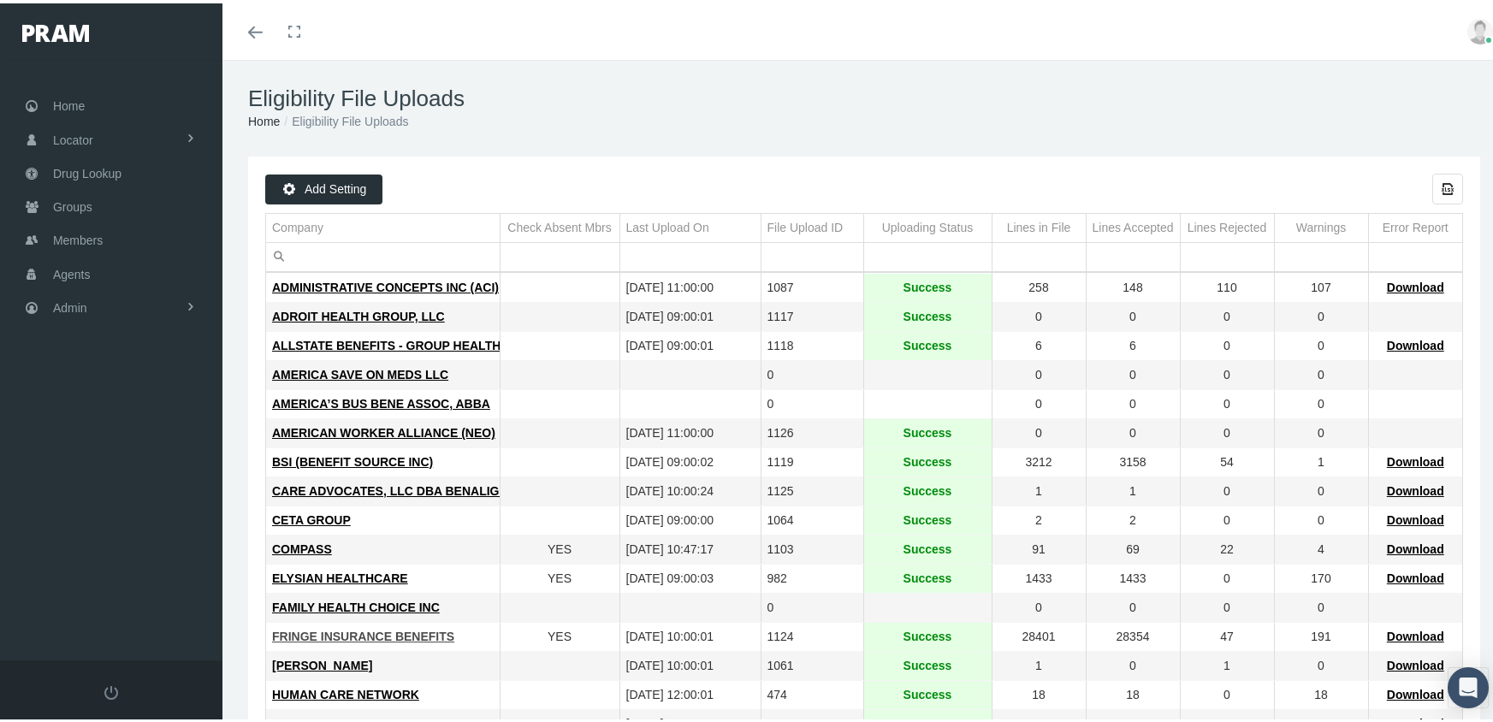
click at [333, 630] on span "FRINGE INSURANCE BENEFITS" at bounding box center [363, 633] width 182 height 14
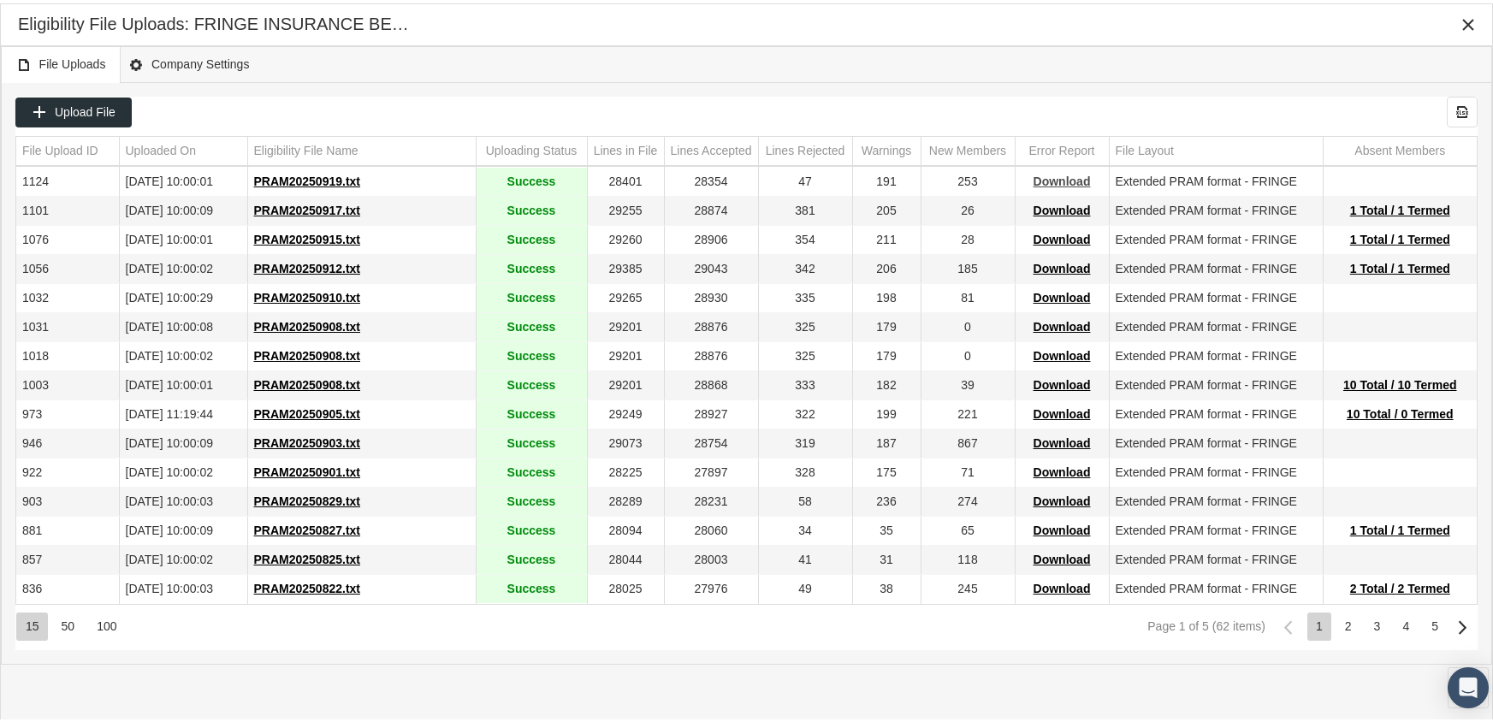
click at [1060, 171] on span "Download" at bounding box center [1062, 178] width 57 height 14
click at [971, 96] on div "Upload File Export all data to Excel" at bounding box center [746, 108] width 1463 height 31
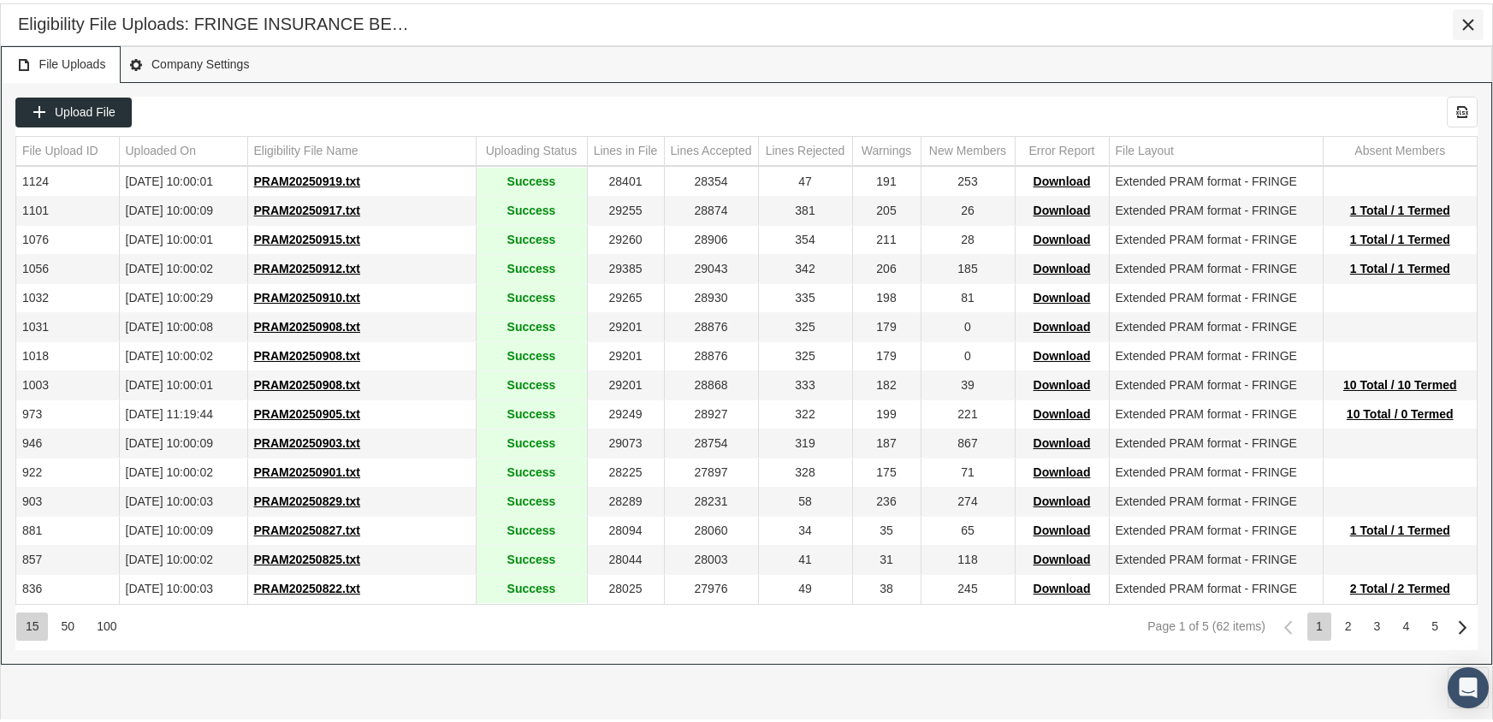
click at [1473, 21] on icon "Close" at bounding box center [1468, 21] width 15 height 15
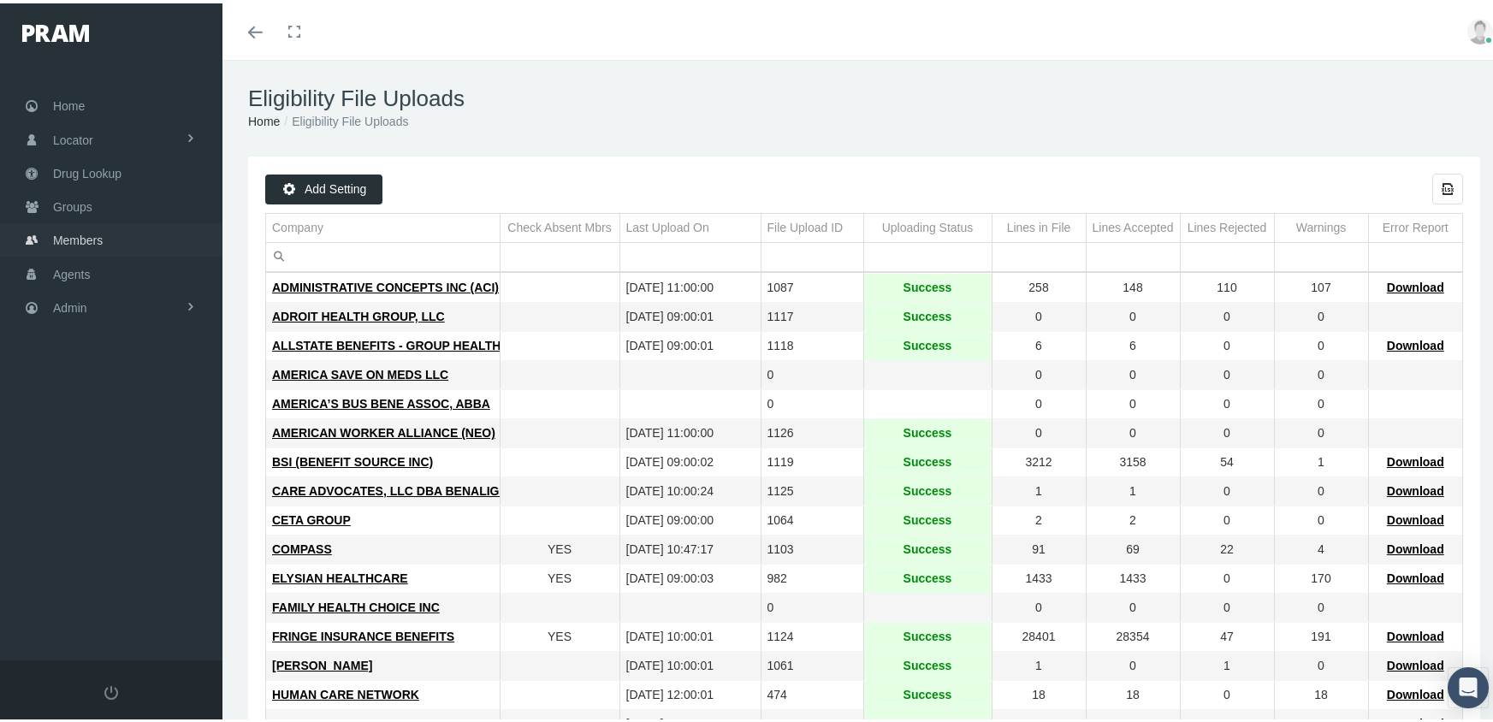
click at [73, 223] on span "Members" at bounding box center [78, 237] width 50 height 33
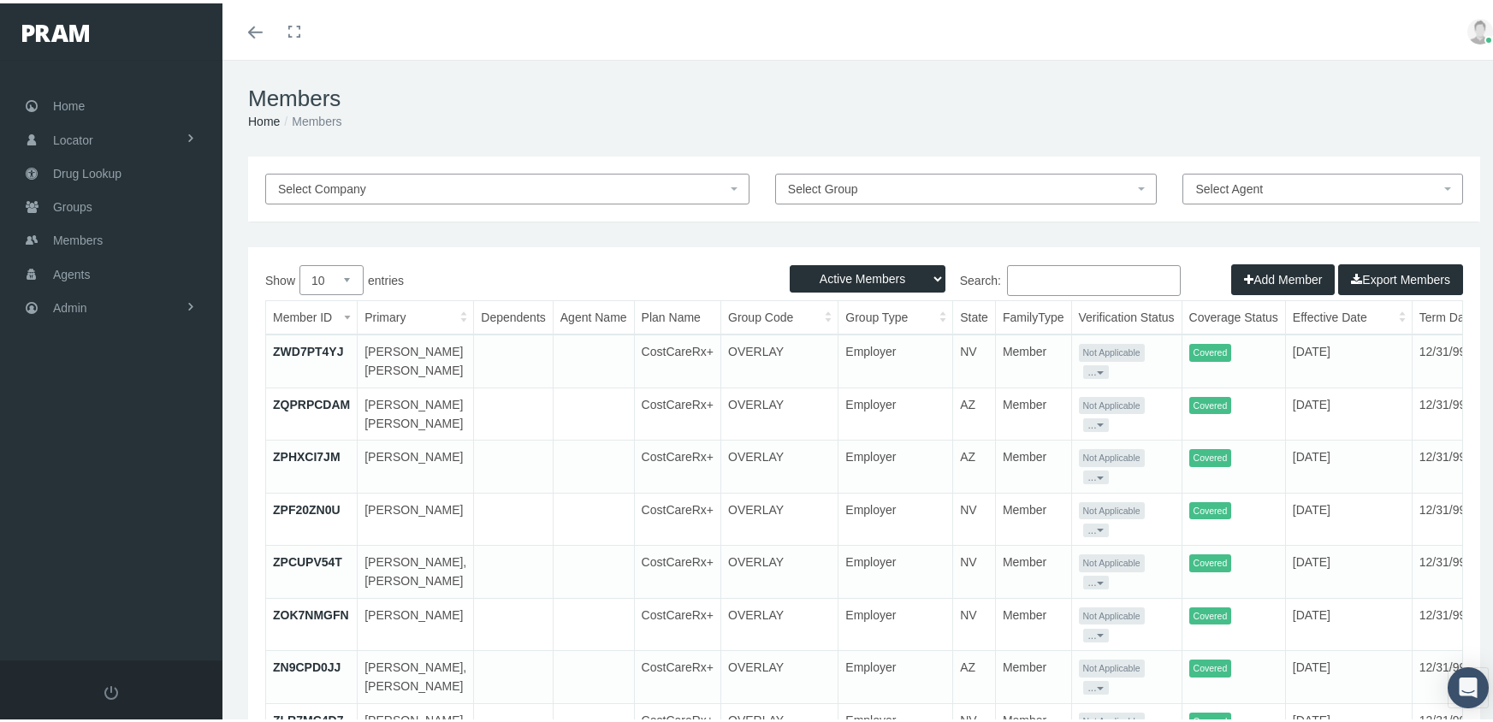
click at [855, 270] on select "Active Members Terminated Members Active & Terminated" at bounding box center [868, 275] width 156 height 27
select select "3"
click at [790, 262] on select "Active Members Terminated Members Active & Terminated" at bounding box center [868, 275] width 156 height 27
